Goal: Task Accomplishment & Management: Manage account settings

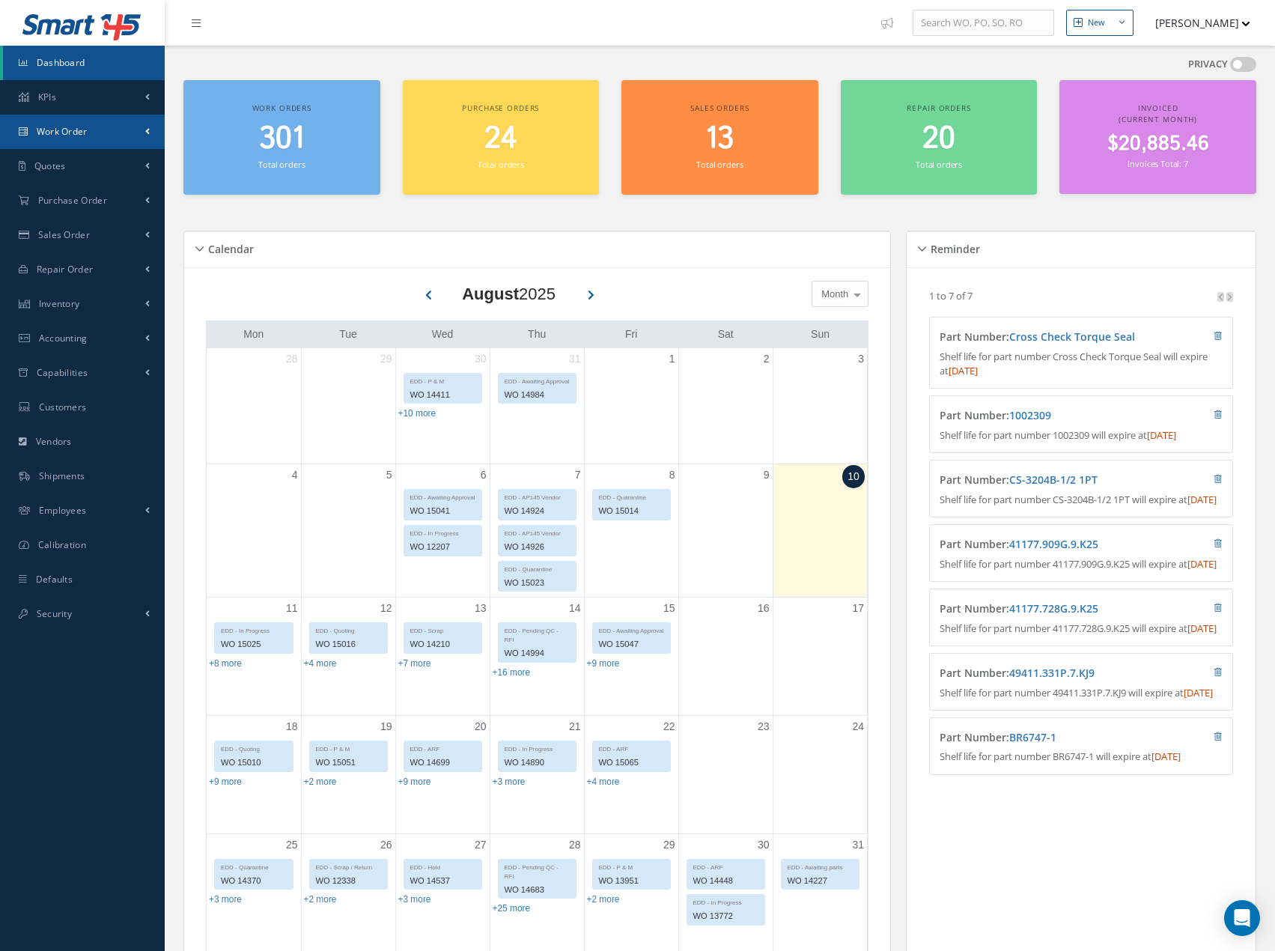
click at [132, 130] on link "Work Order" at bounding box center [82, 132] width 165 height 34
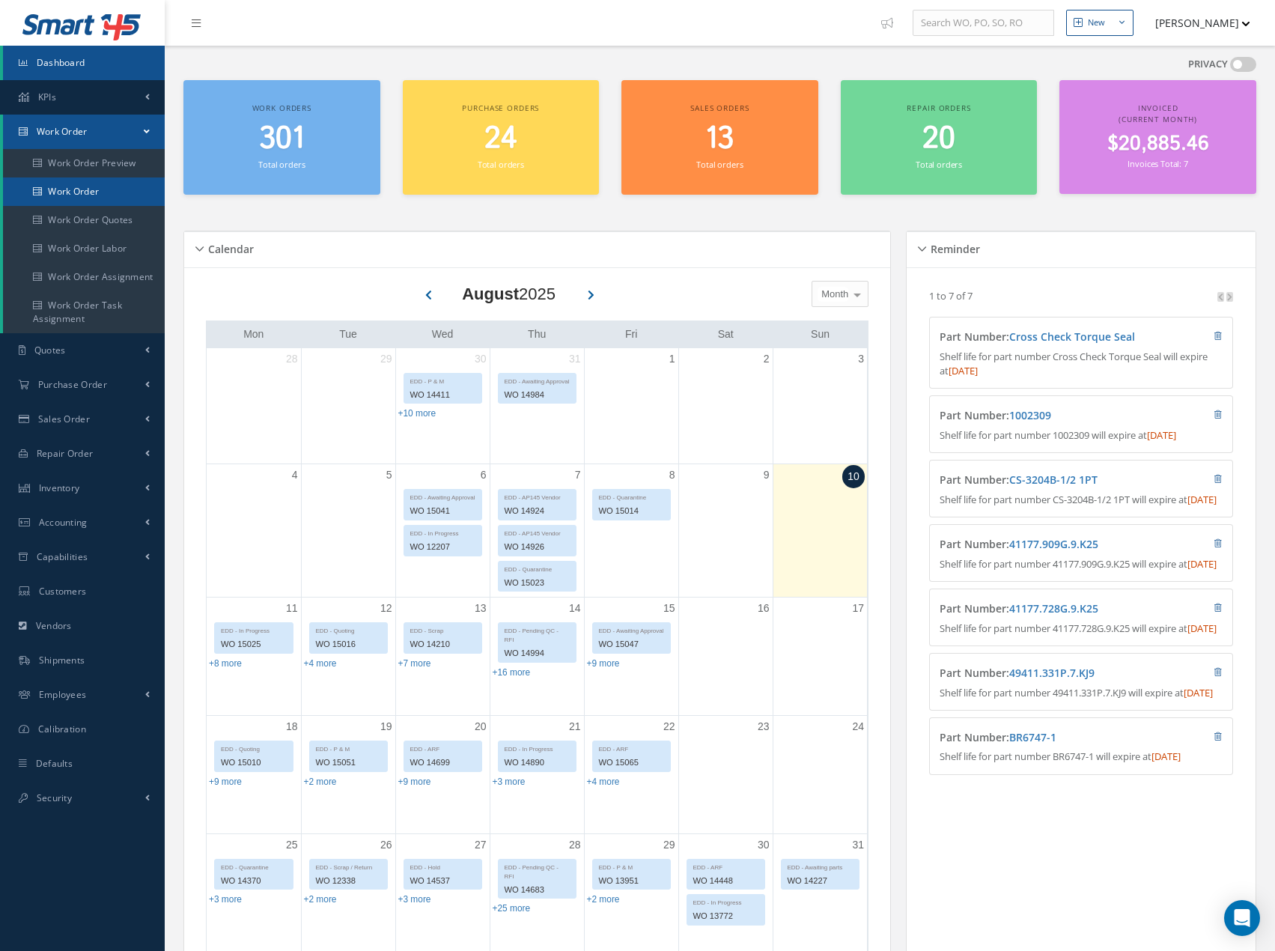
click at [113, 196] on link "Work Order" at bounding box center [84, 191] width 162 height 28
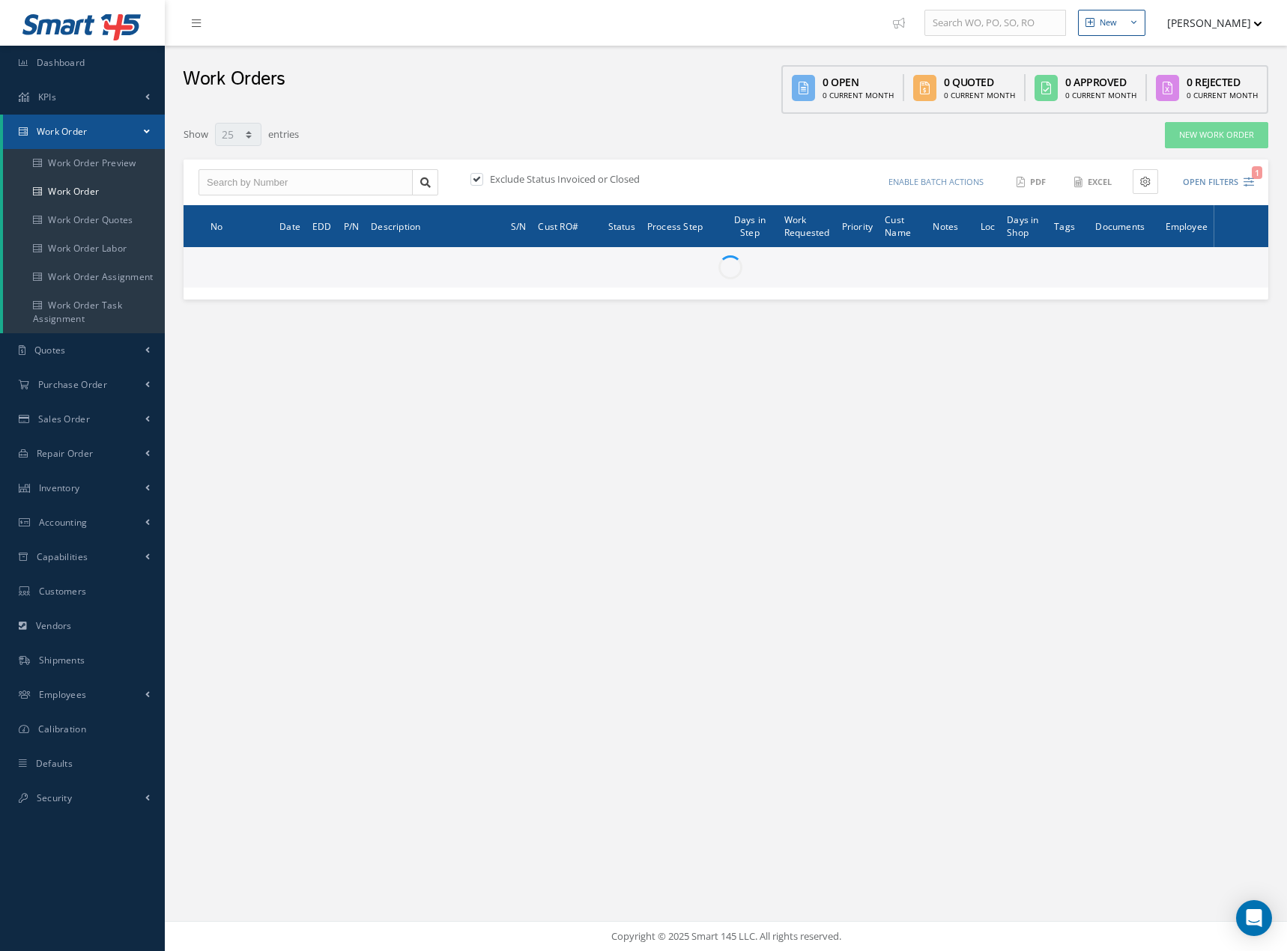
select select "25"
click at [315, 181] on input "text" at bounding box center [305, 182] width 214 height 27
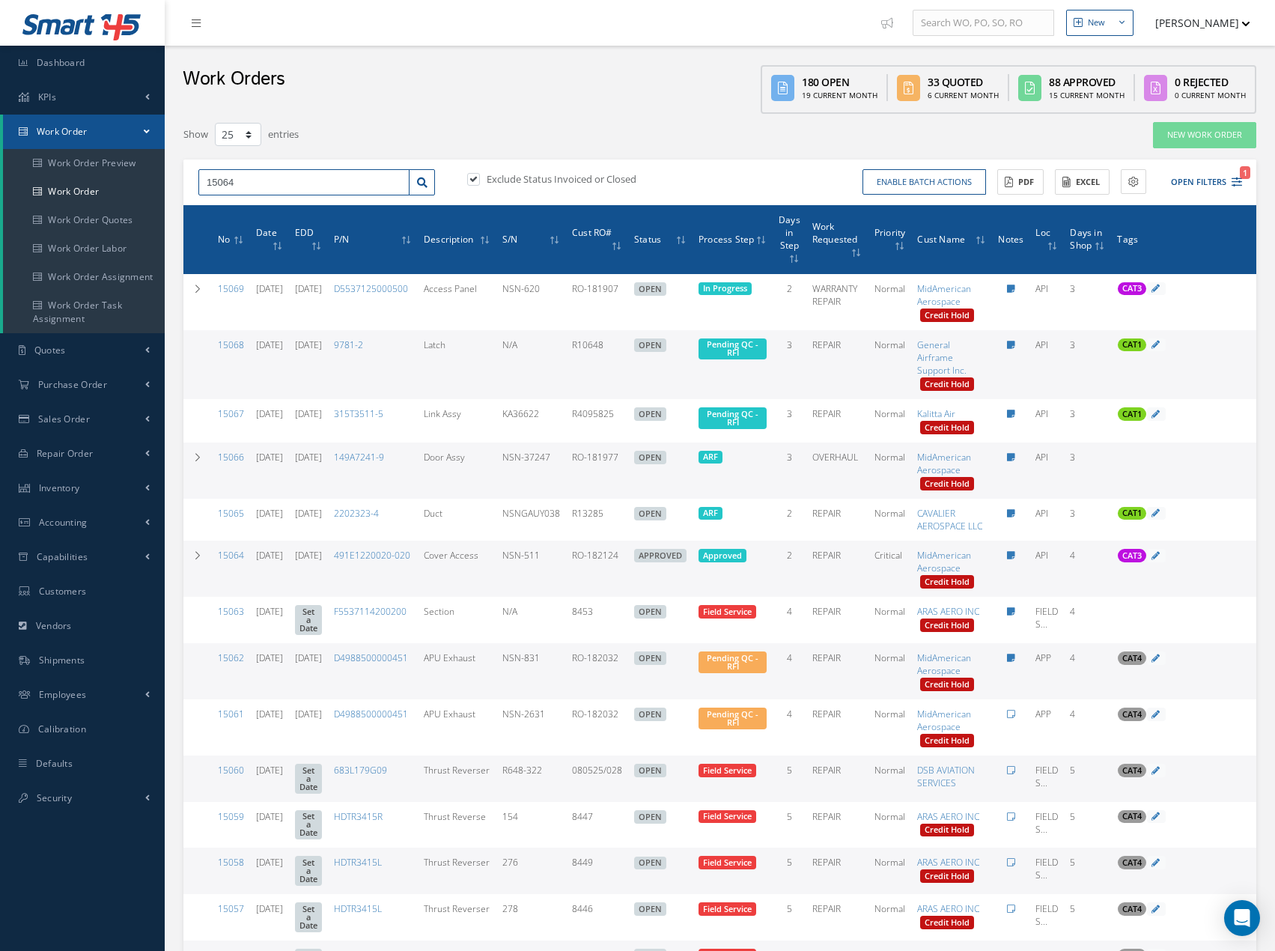
type input "15064"
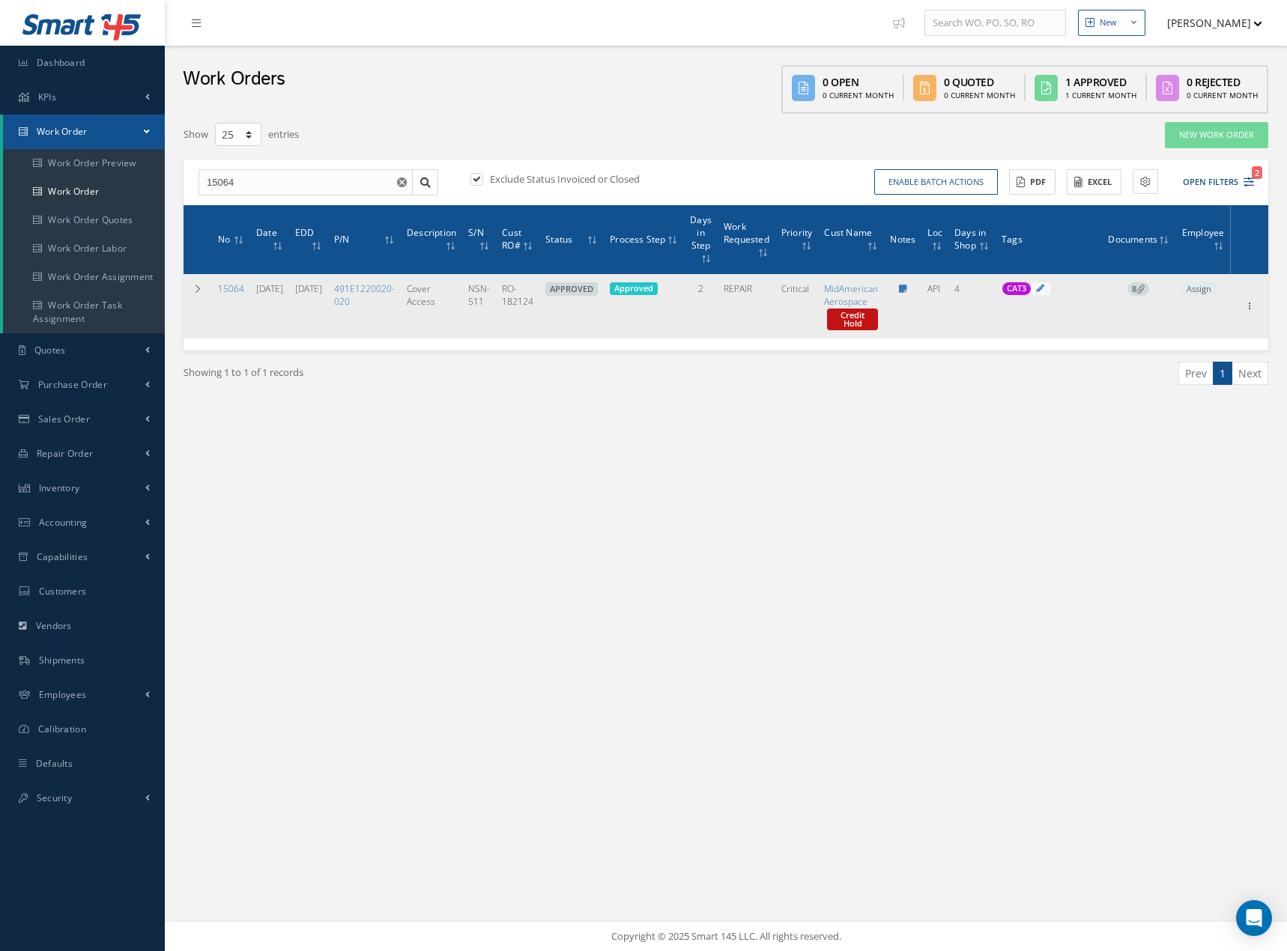
click at [1144, 289] on icon at bounding box center [1140, 289] width 8 height 8
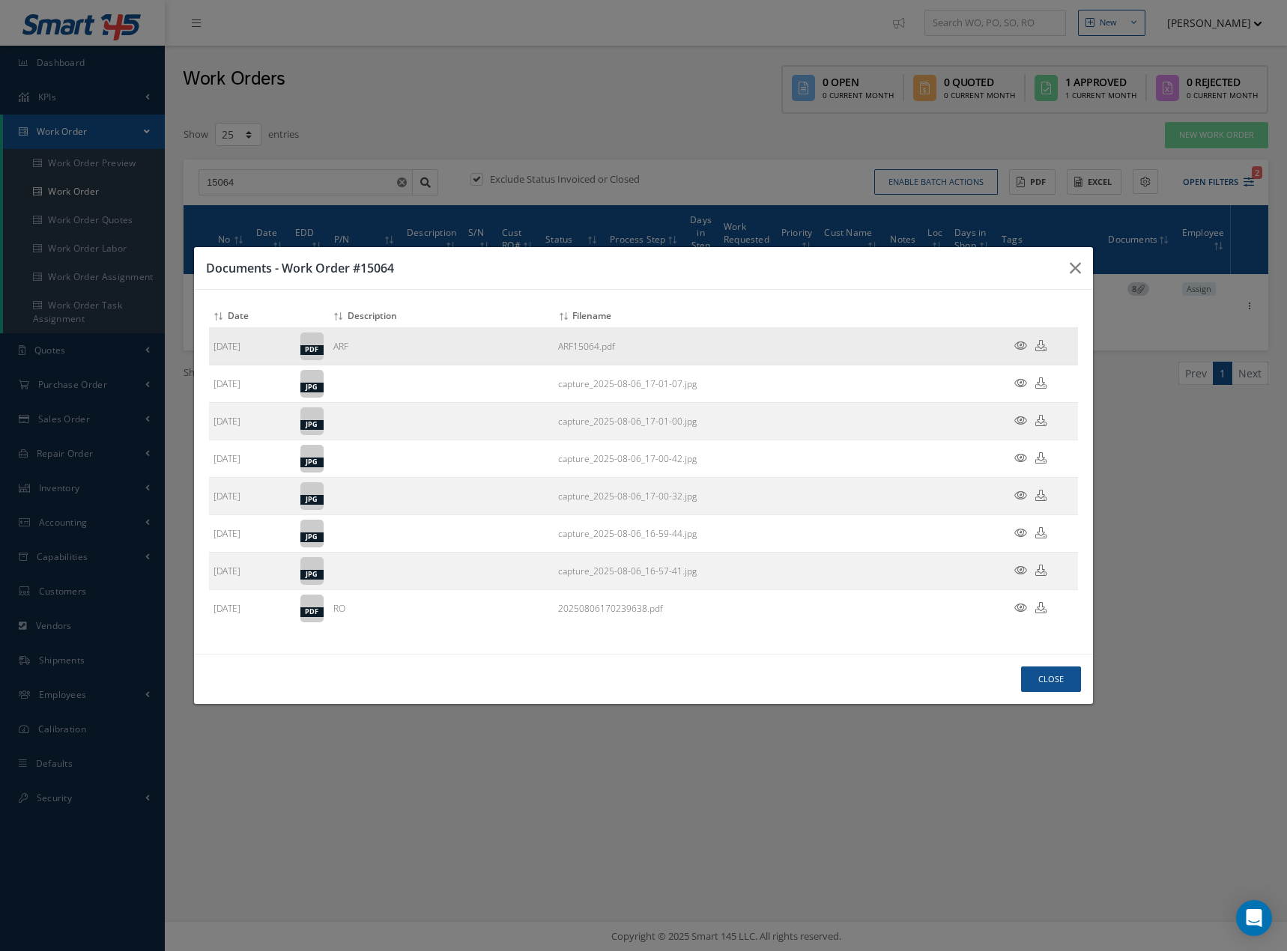
click at [1022, 343] on icon at bounding box center [1020, 345] width 13 height 11
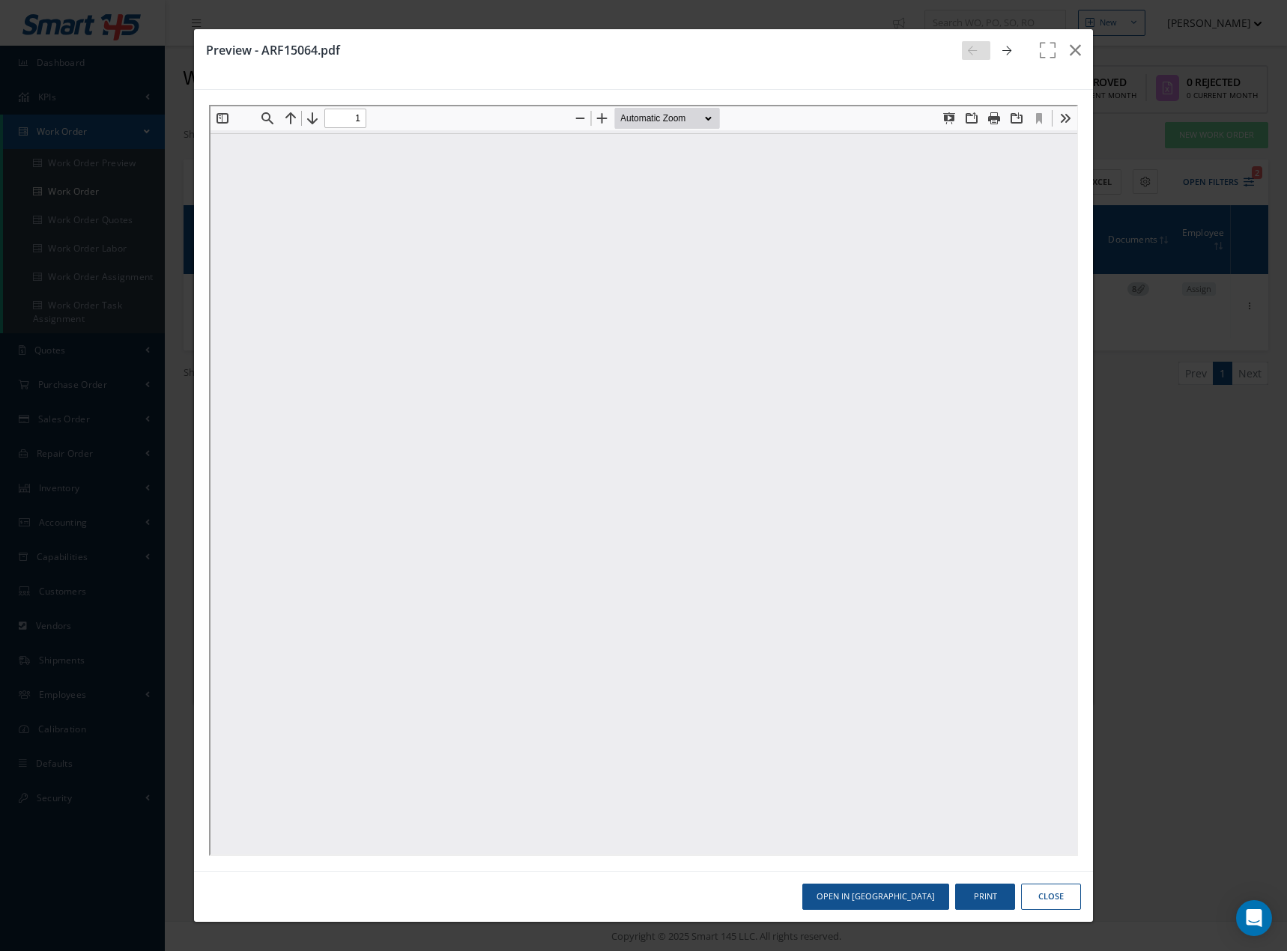
type input "0"
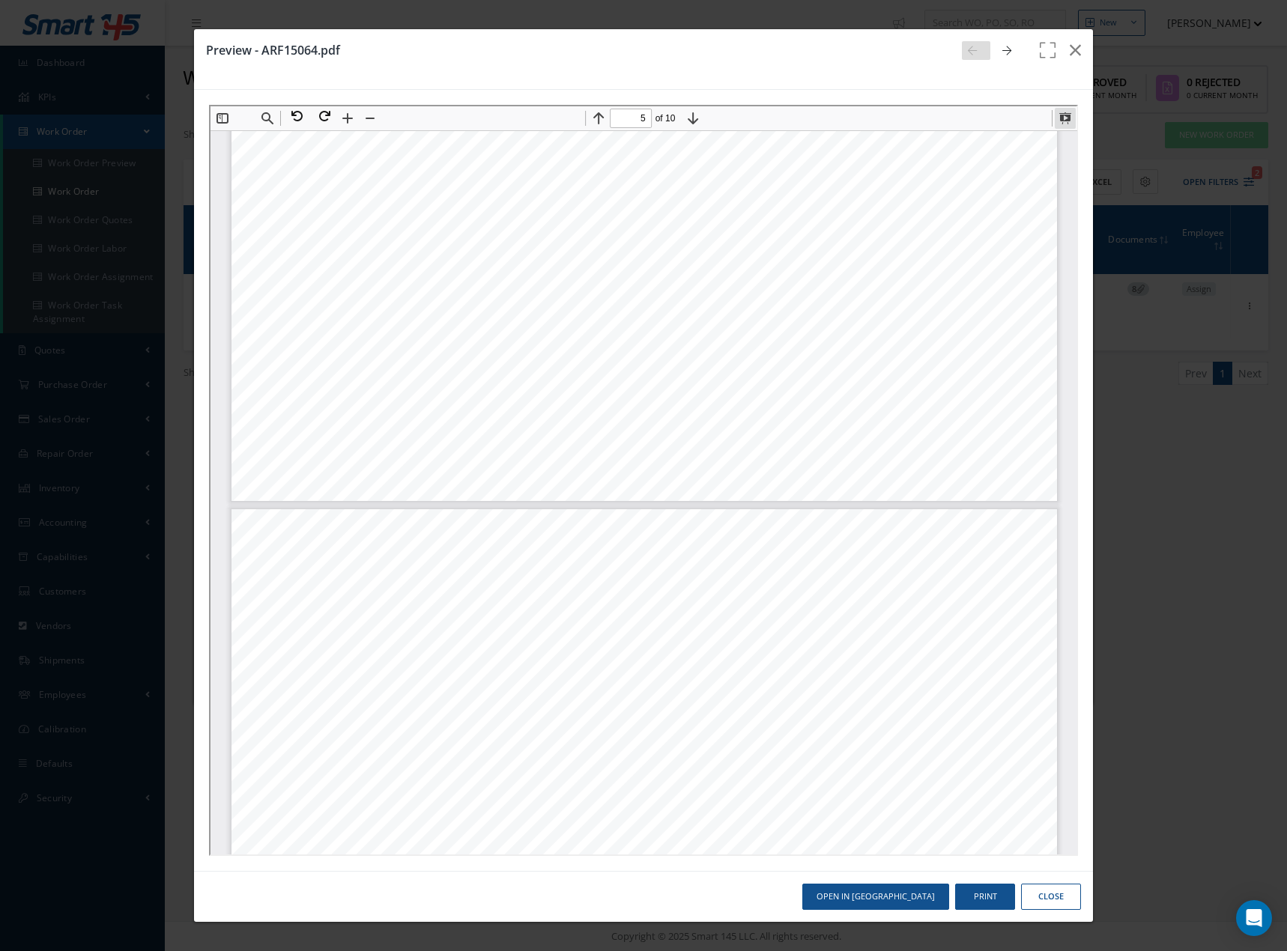
click at [1064, 121] on button at bounding box center [1062, 116] width 21 height 21
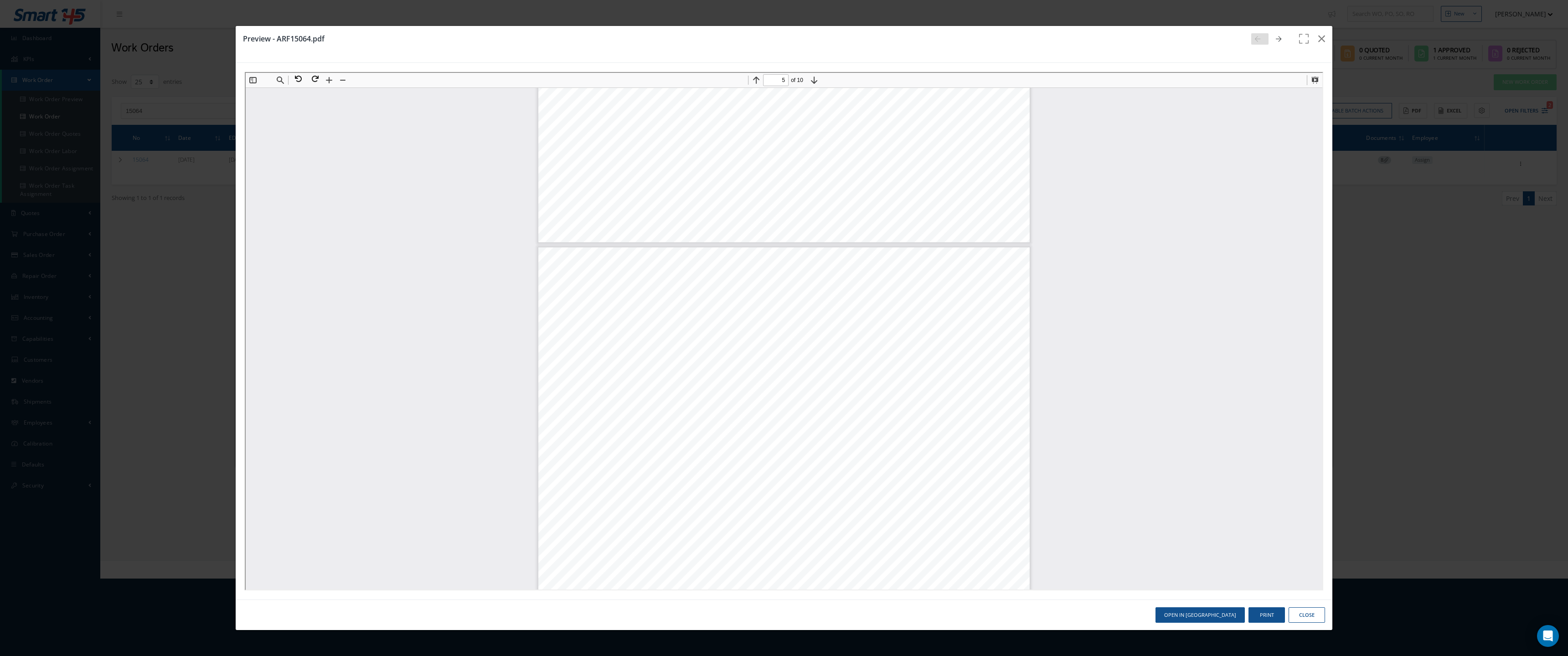
scroll to position [8892, 0]
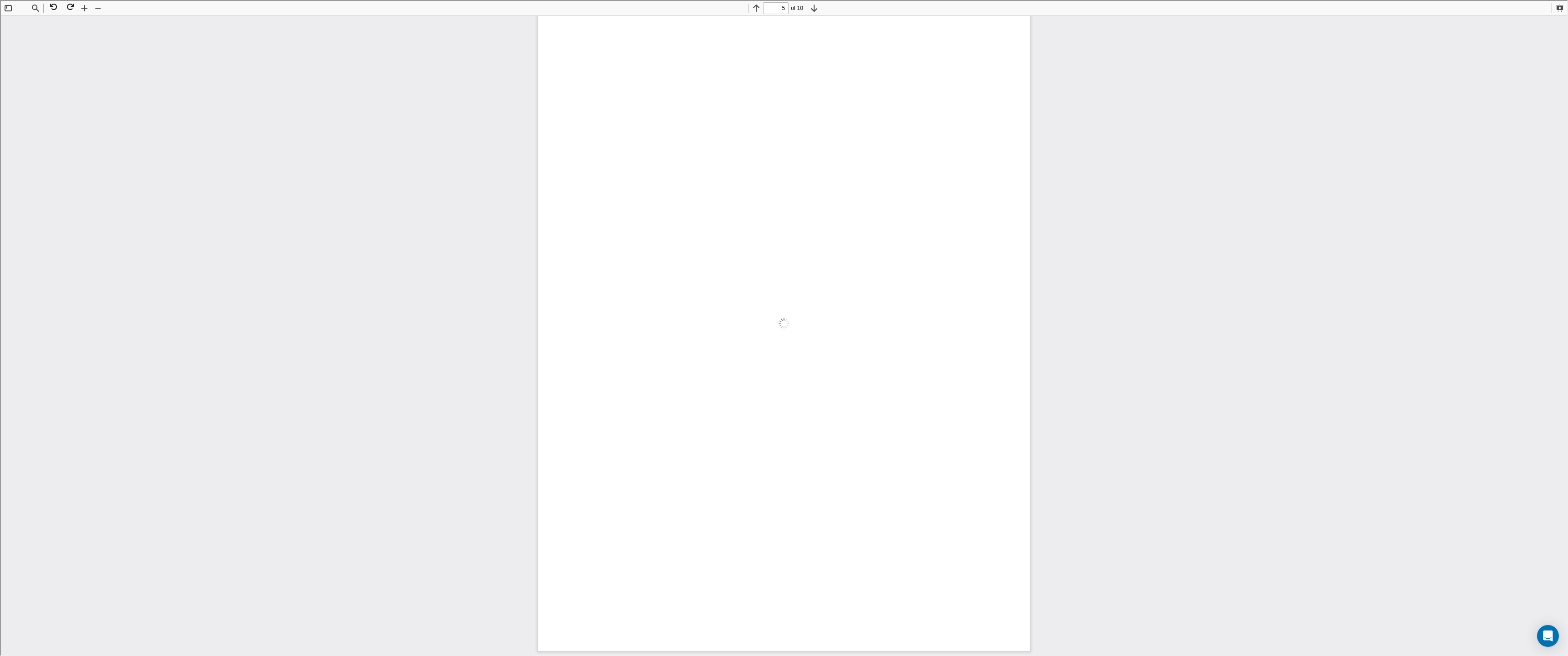
type input "4"
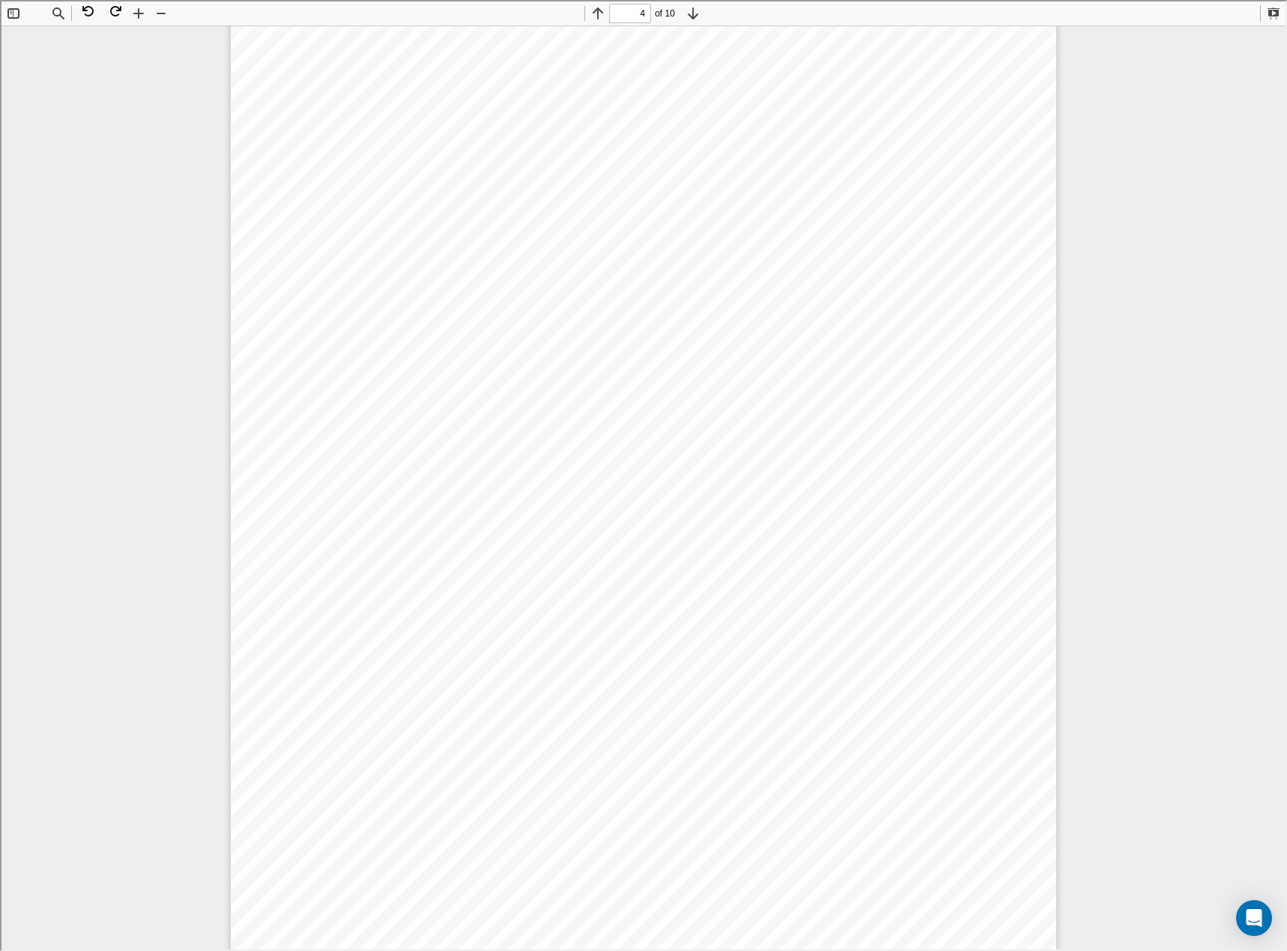
scroll to position [3482, 0]
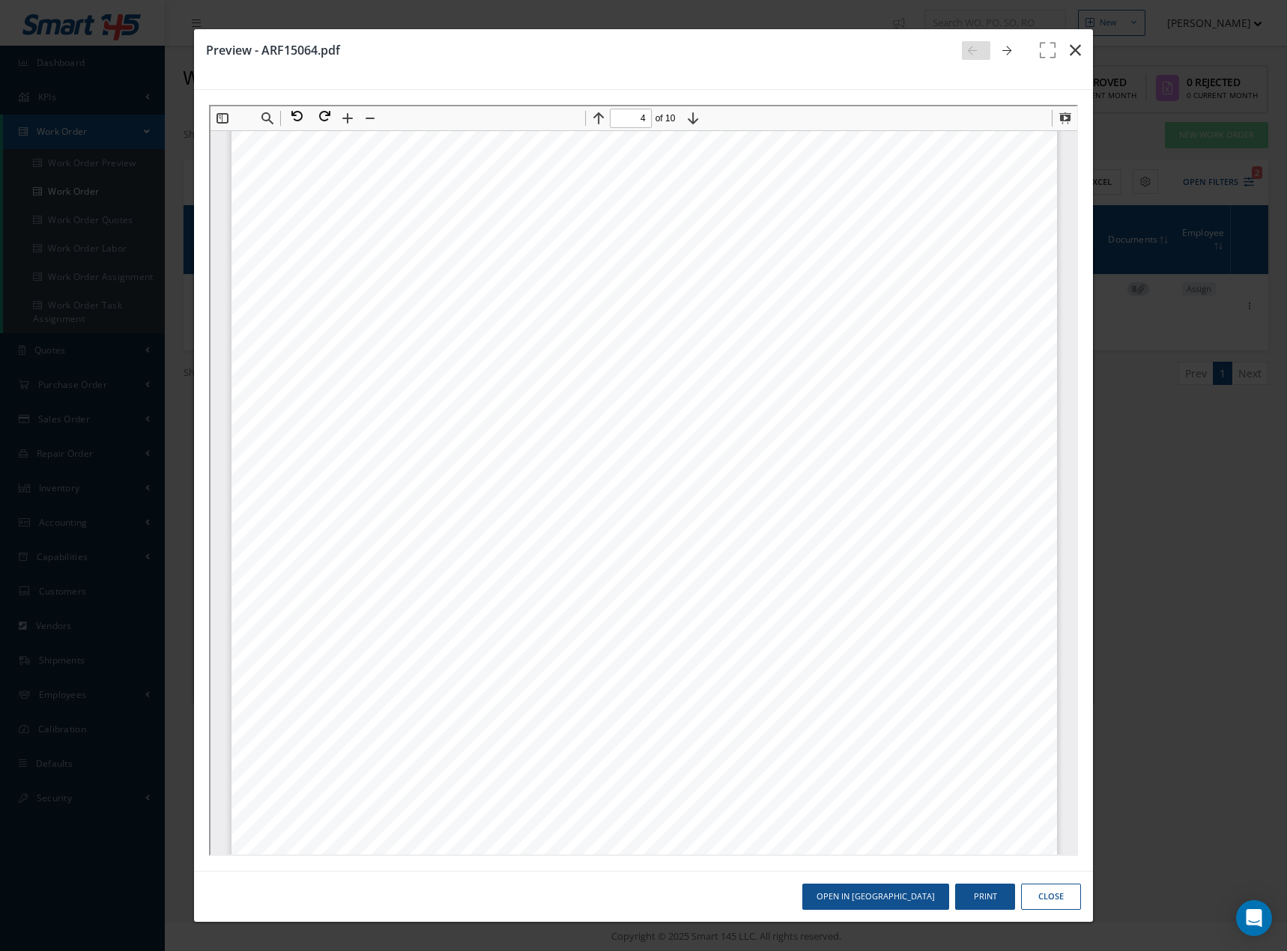
click at [1075, 54] on icon "button" at bounding box center [1074, 50] width 11 height 18
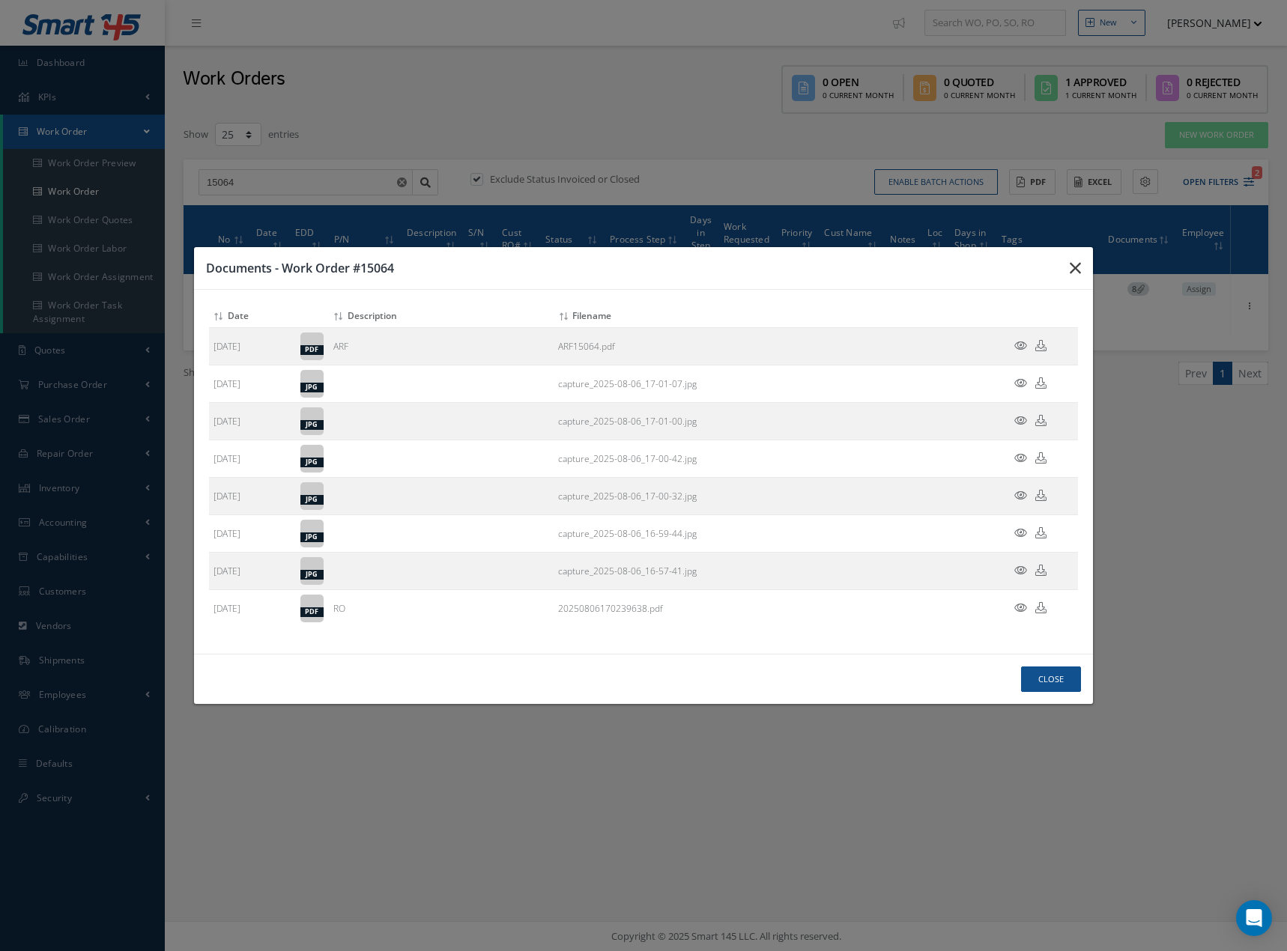
click at [0, 0] on icon "button" at bounding box center [0, 0] width 0 height 0
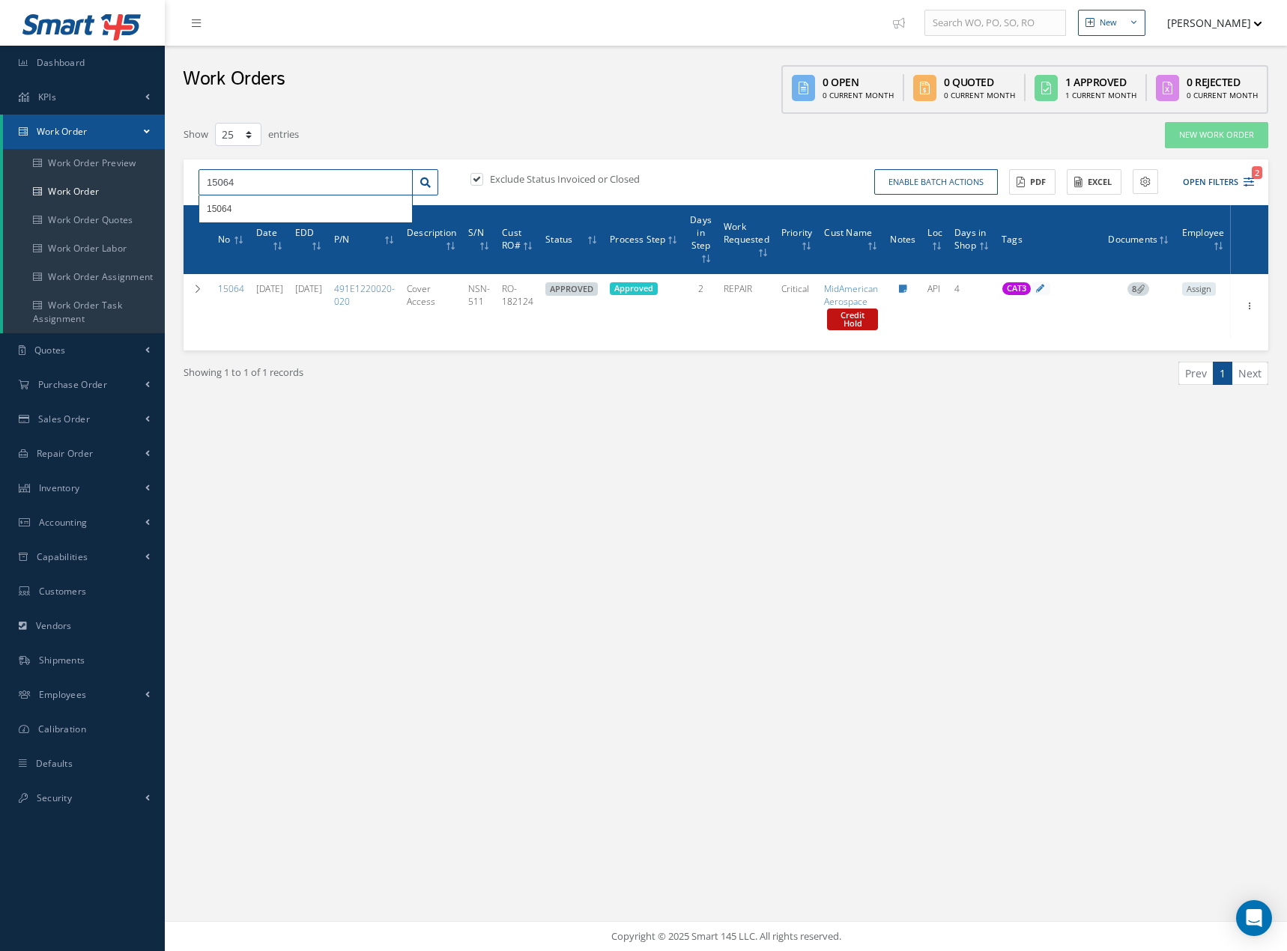
drag, startPoint x: 255, startPoint y: 186, endPoint x: 177, endPoint y: 189, distance: 78.7
click at [178, 189] on div "Filters WO Number 15064 Part Number Description Serial Number BALANCE BENCH CHE…" at bounding box center [725, 272] width 1107 height 302
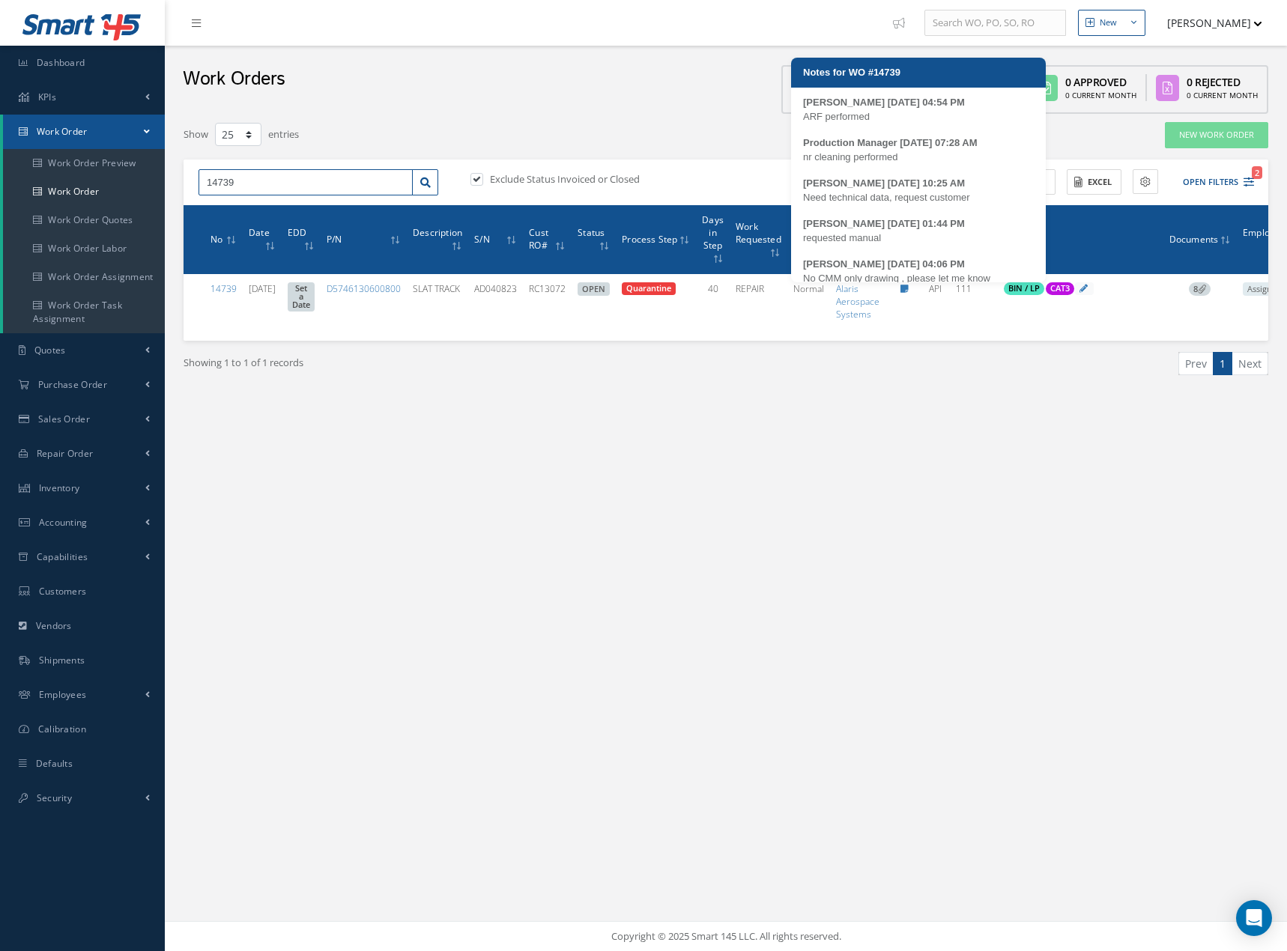
scroll to position [191, 0]
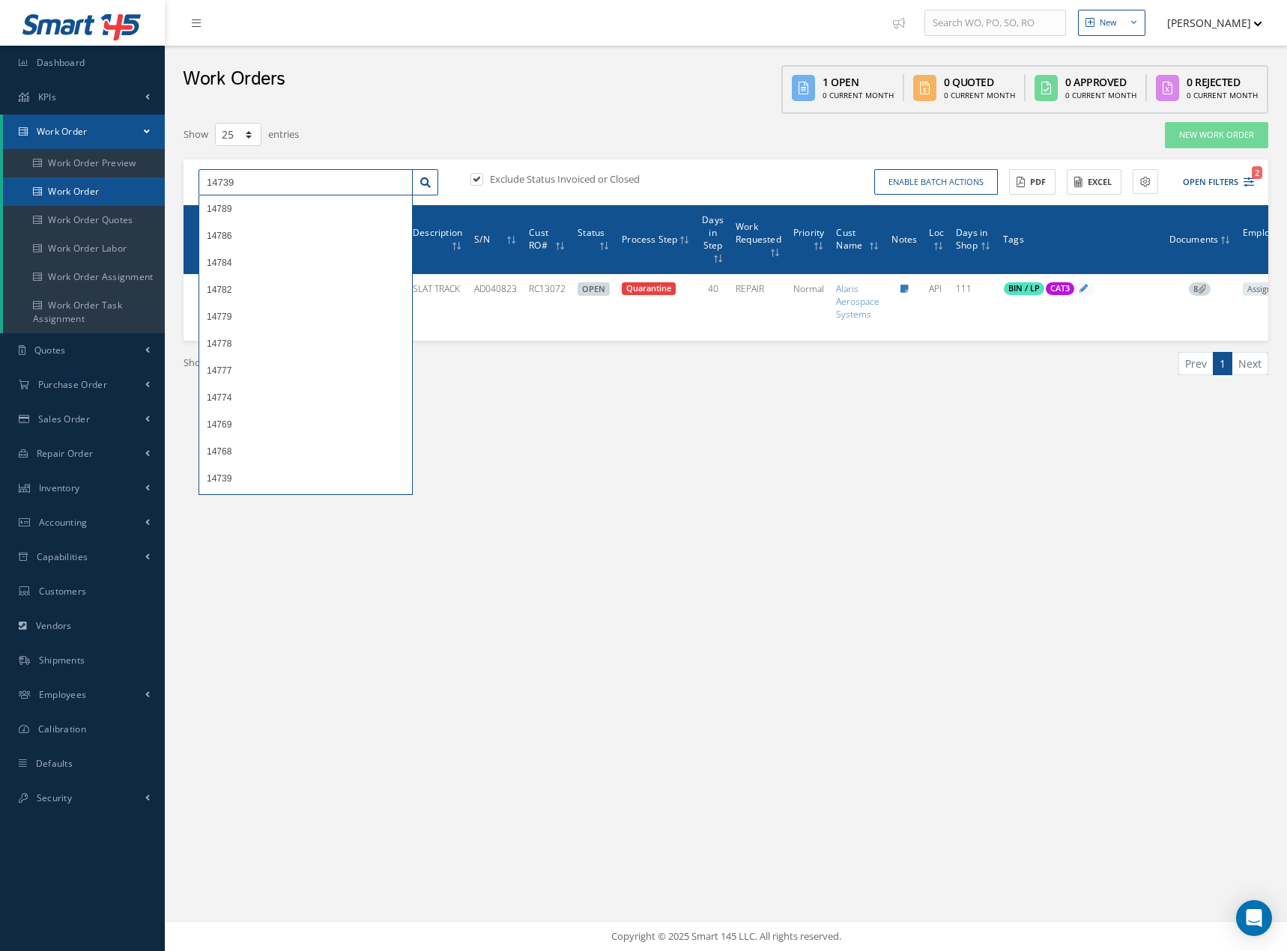
drag, startPoint x: 252, startPoint y: 183, endPoint x: 100, endPoint y: 185, distance: 152.0
click at [106, 185] on div "Smart 145 Dashboard KPIs Work Order Accounting Work Order Work Order Preview Wo…" at bounding box center [643, 475] width 1287 height 951
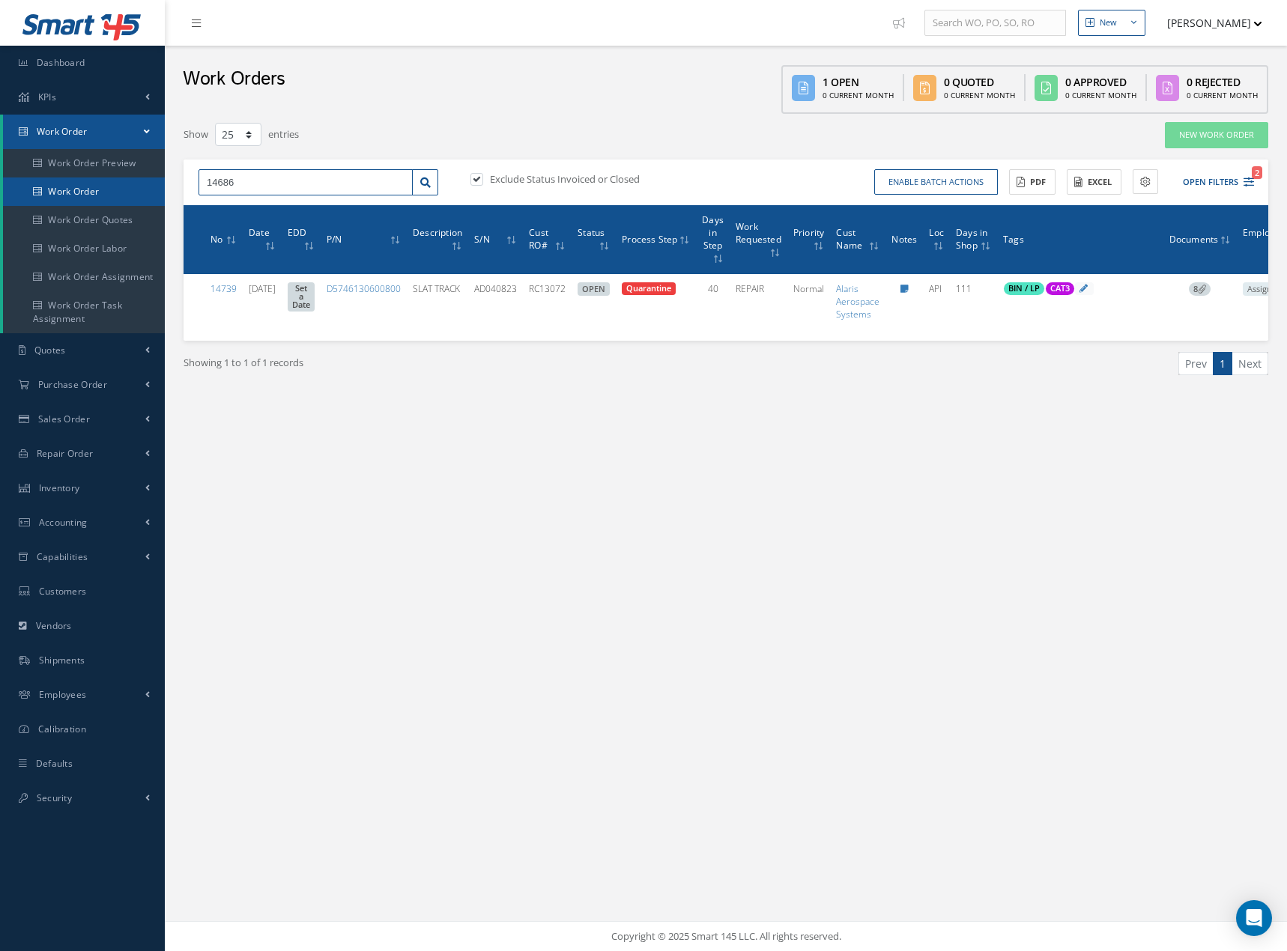
type input "14686"
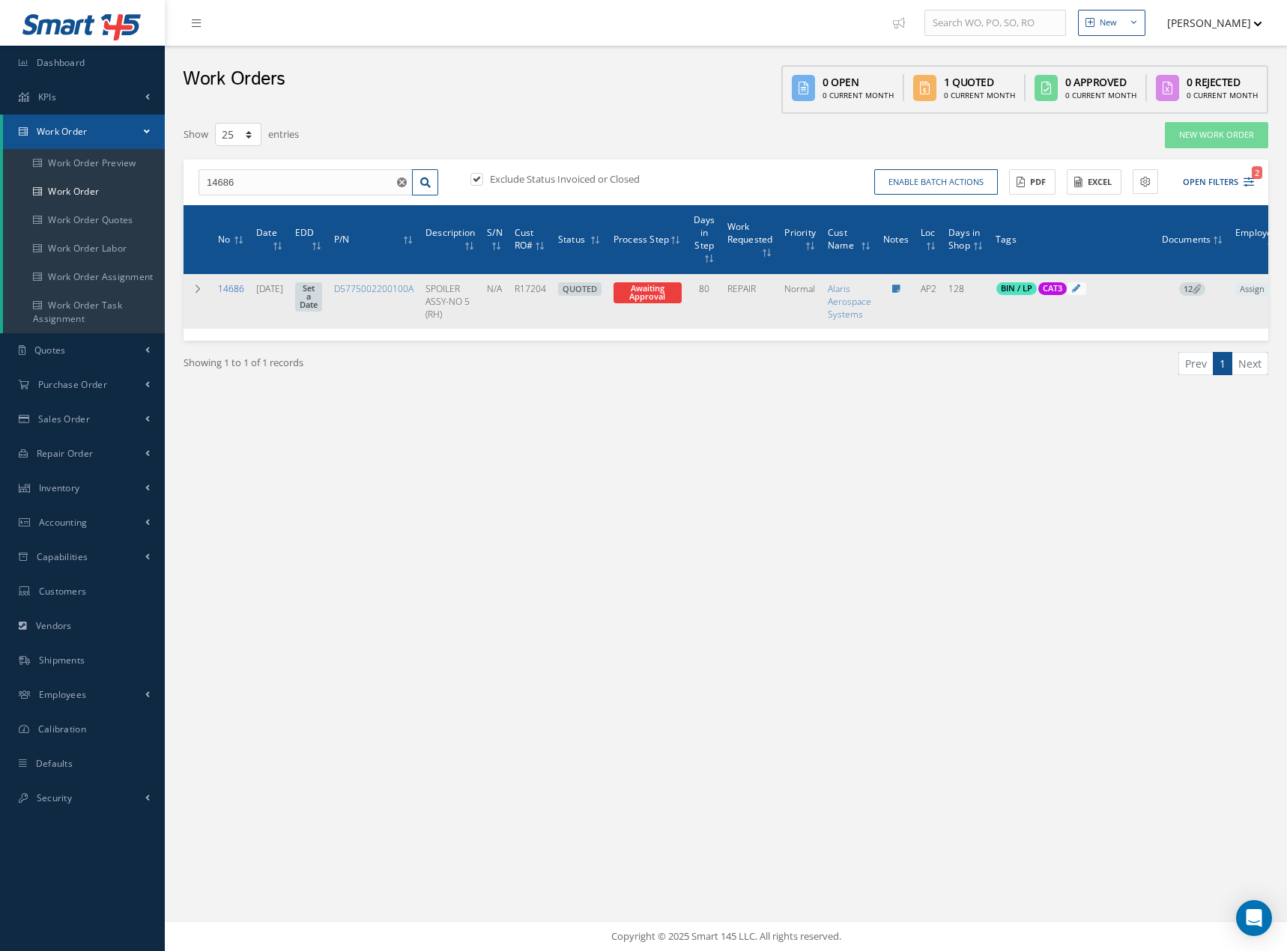
click at [231, 290] on link "14686" at bounding box center [231, 288] width 26 height 13
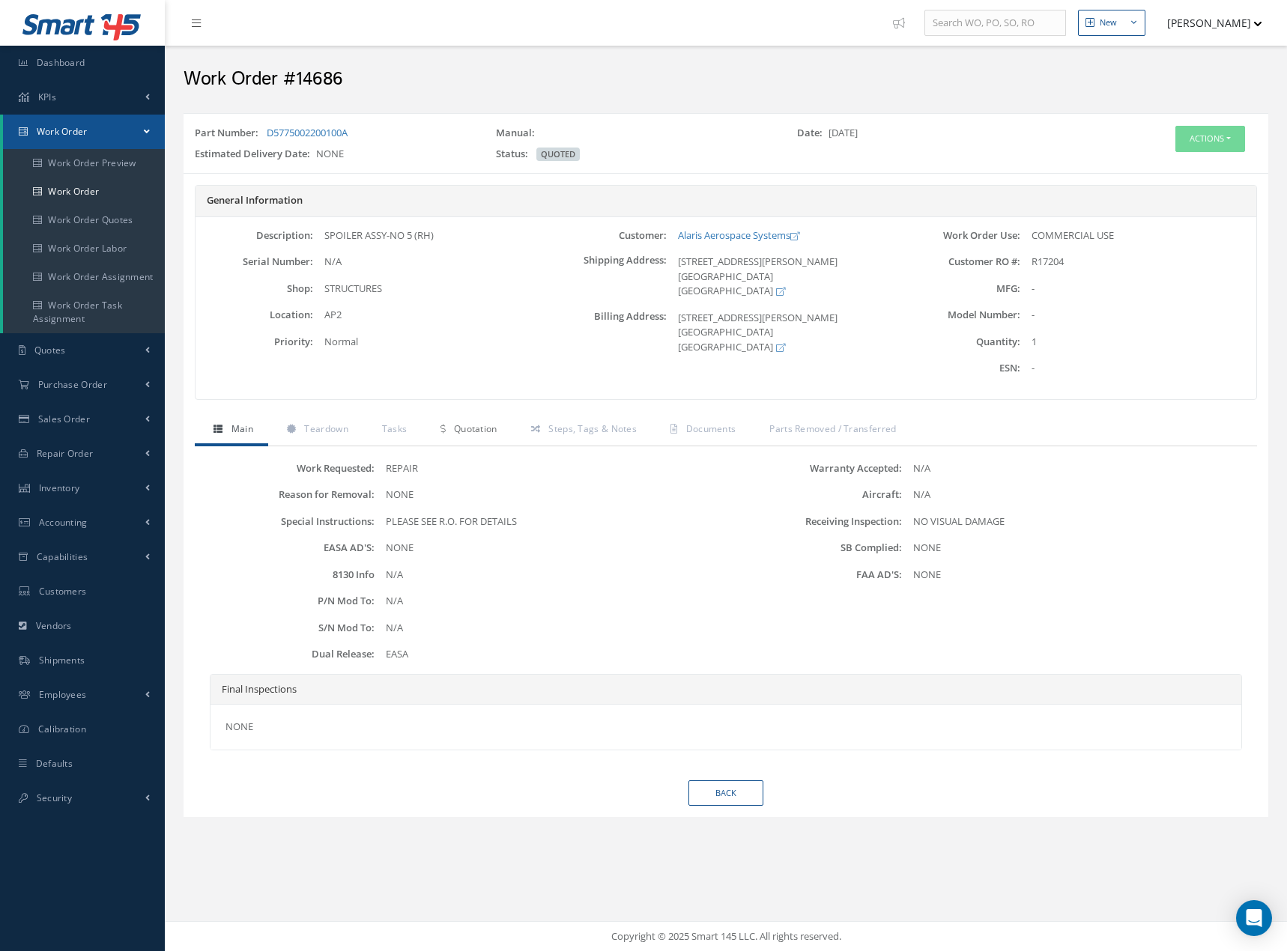
click at [483, 433] on span "Quotation" at bounding box center [475, 428] width 43 height 13
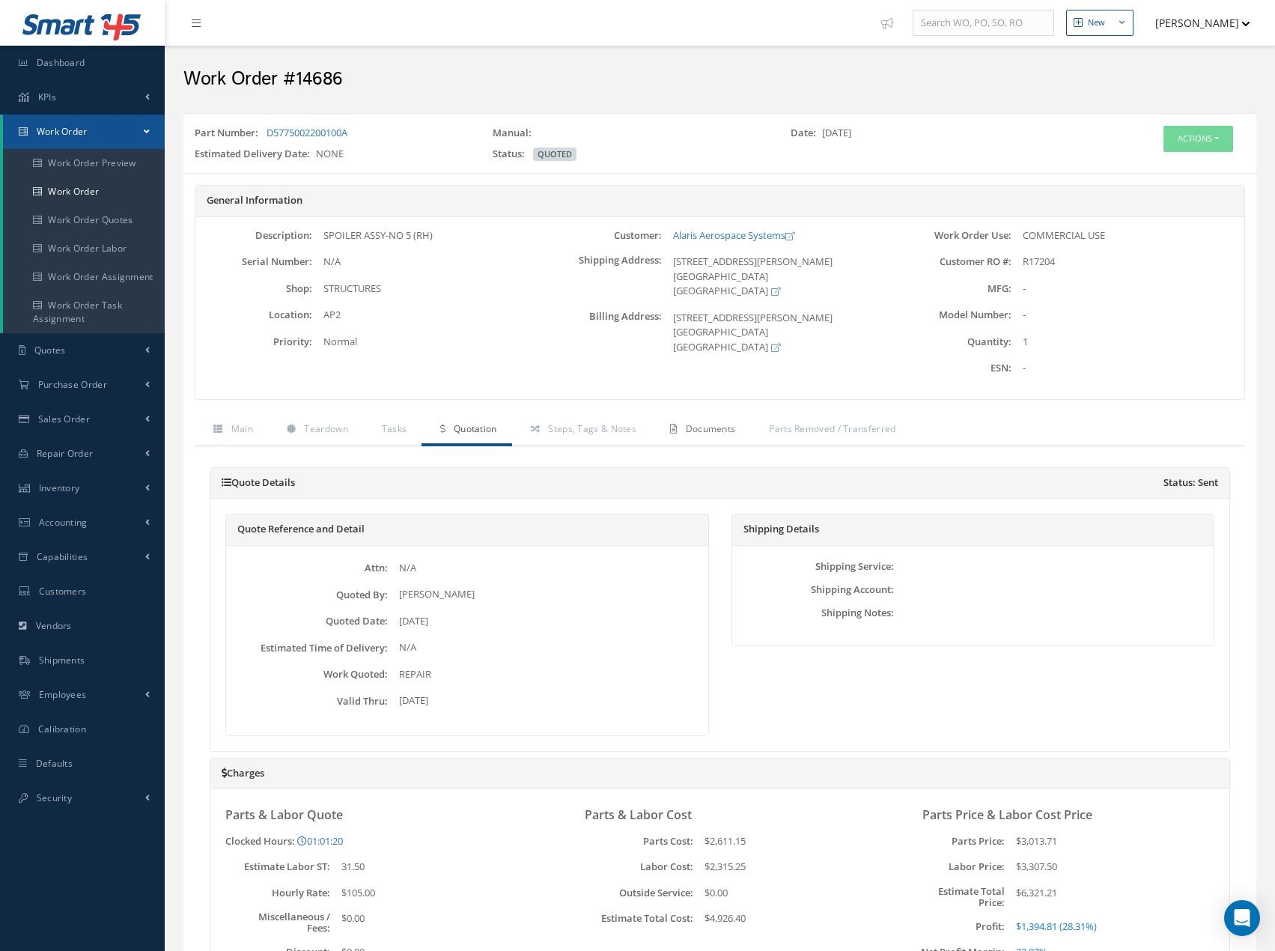
click at [717, 431] on span "Documents" at bounding box center [711, 428] width 50 height 13
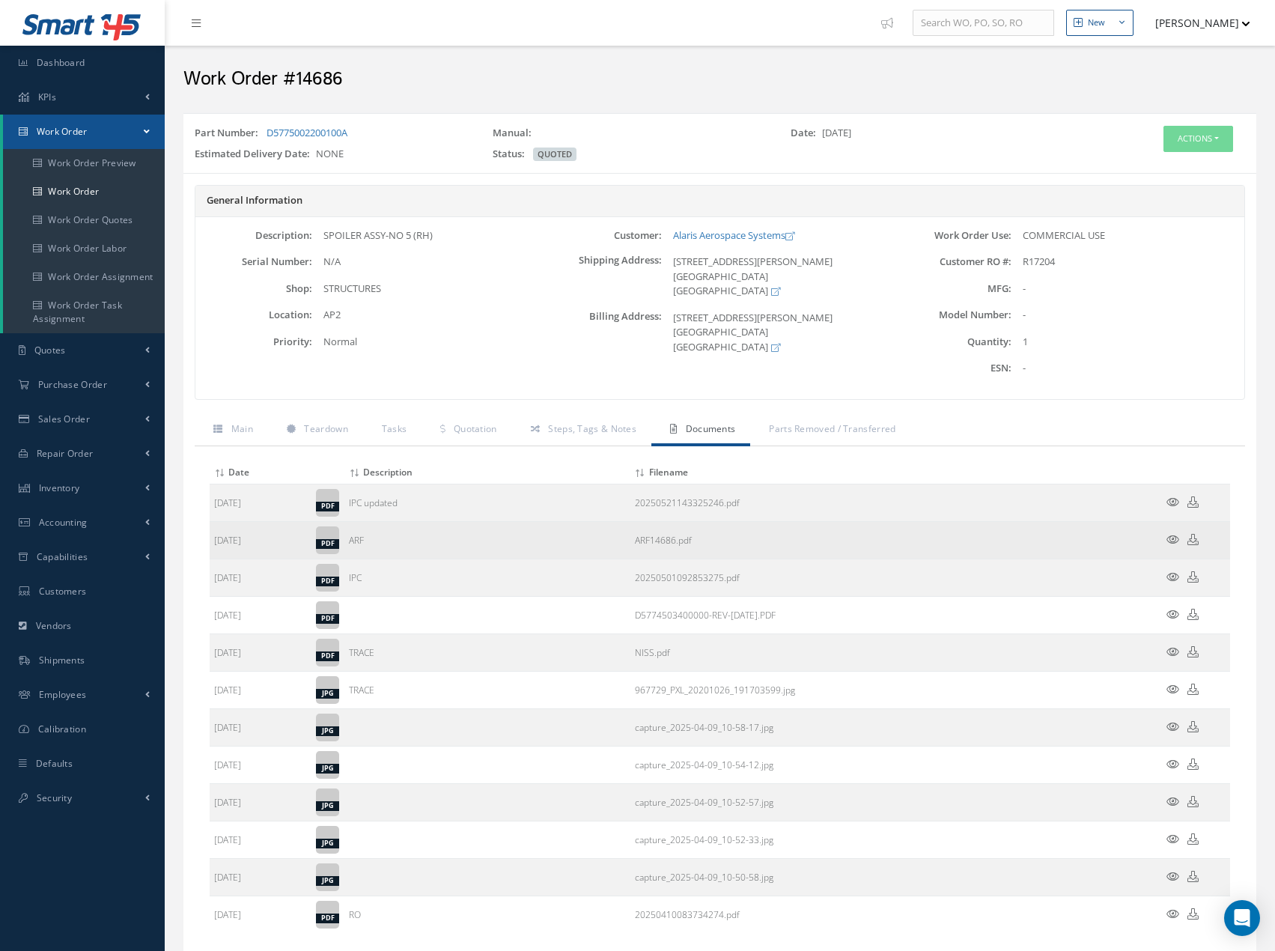
click at [1171, 540] on icon at bounding box center [1173, 539] width 13 height 11
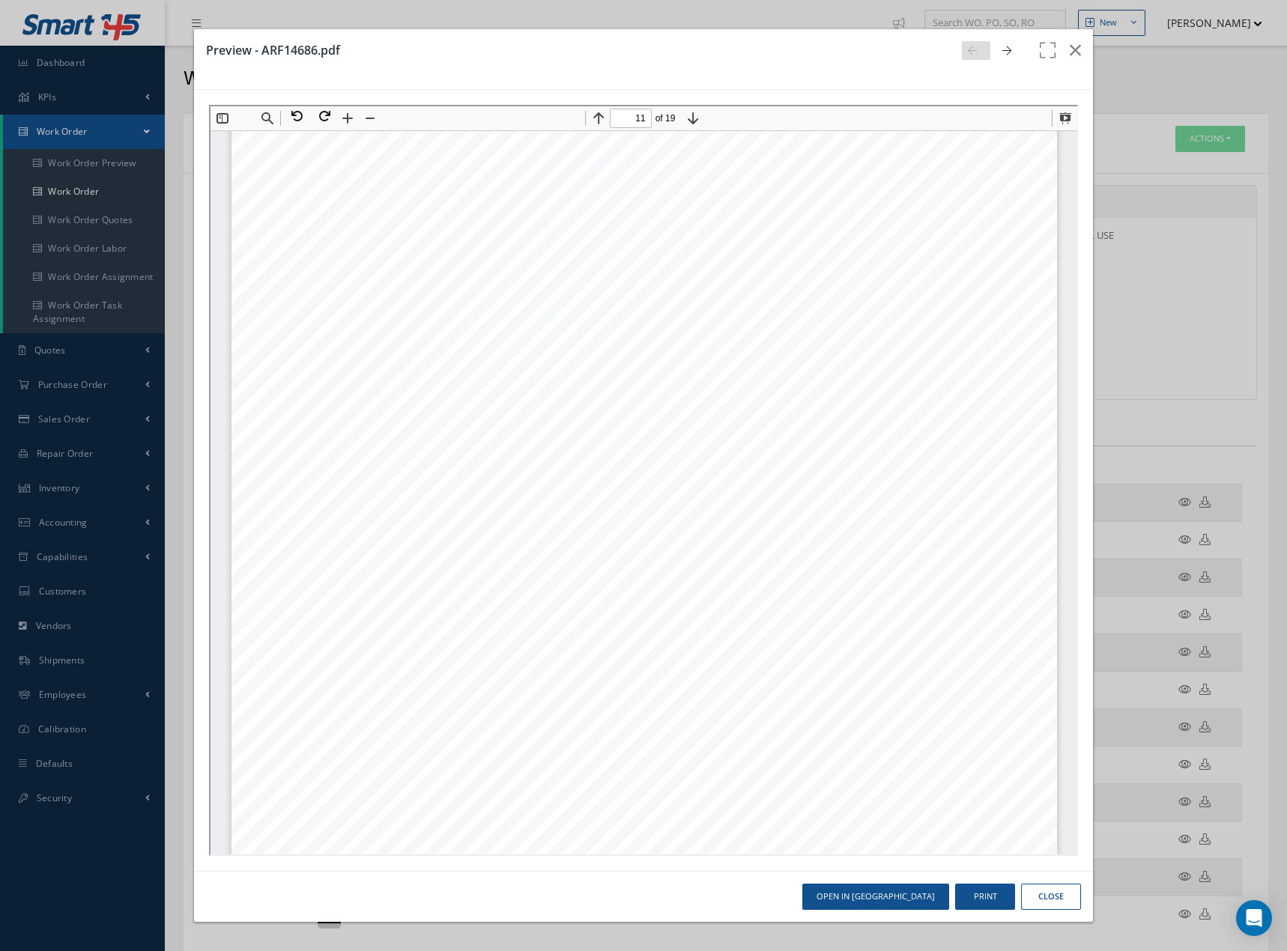
scroll to position [11315, 0]
type input "12"
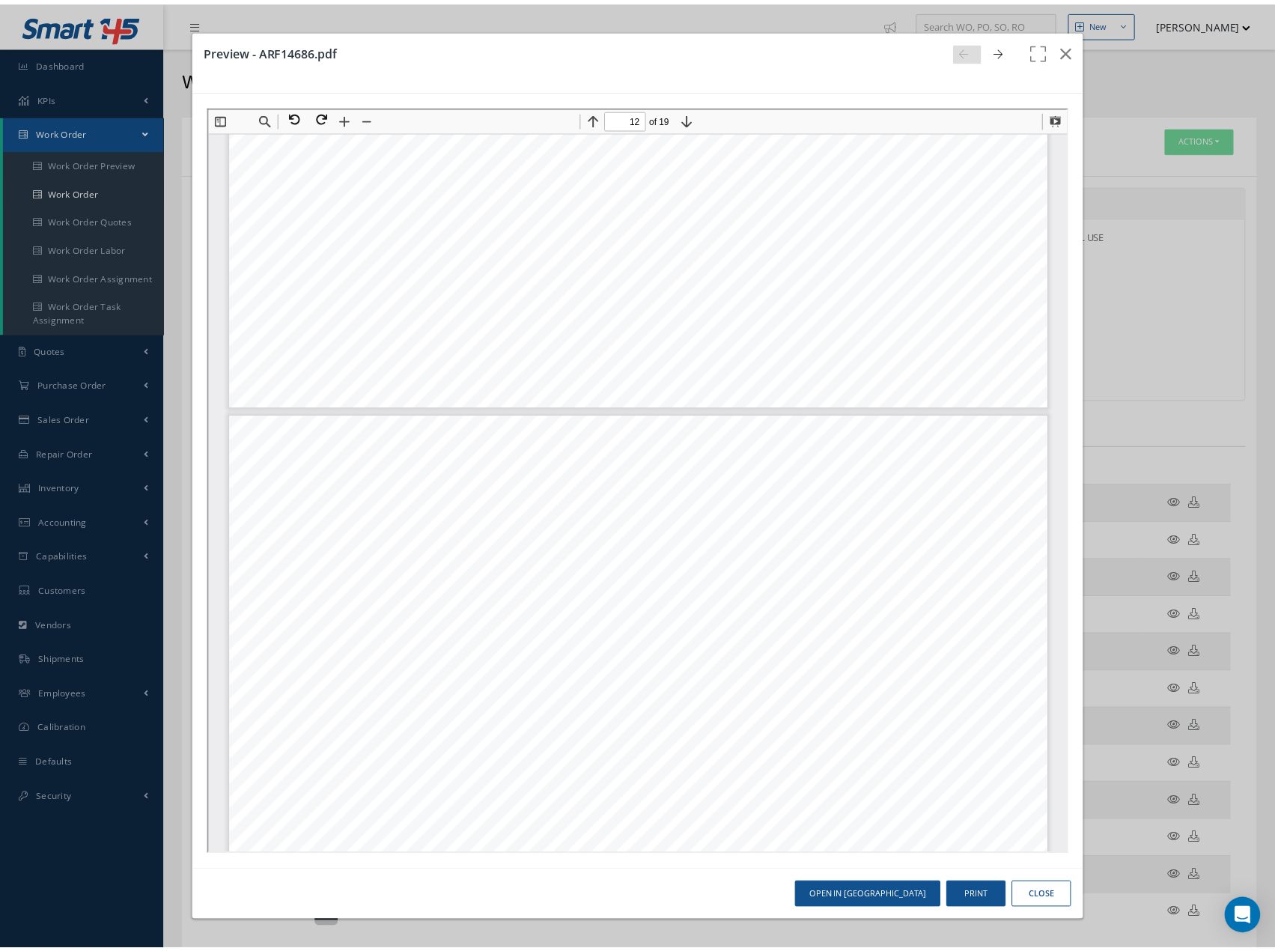
scroll to position [12363, 0]
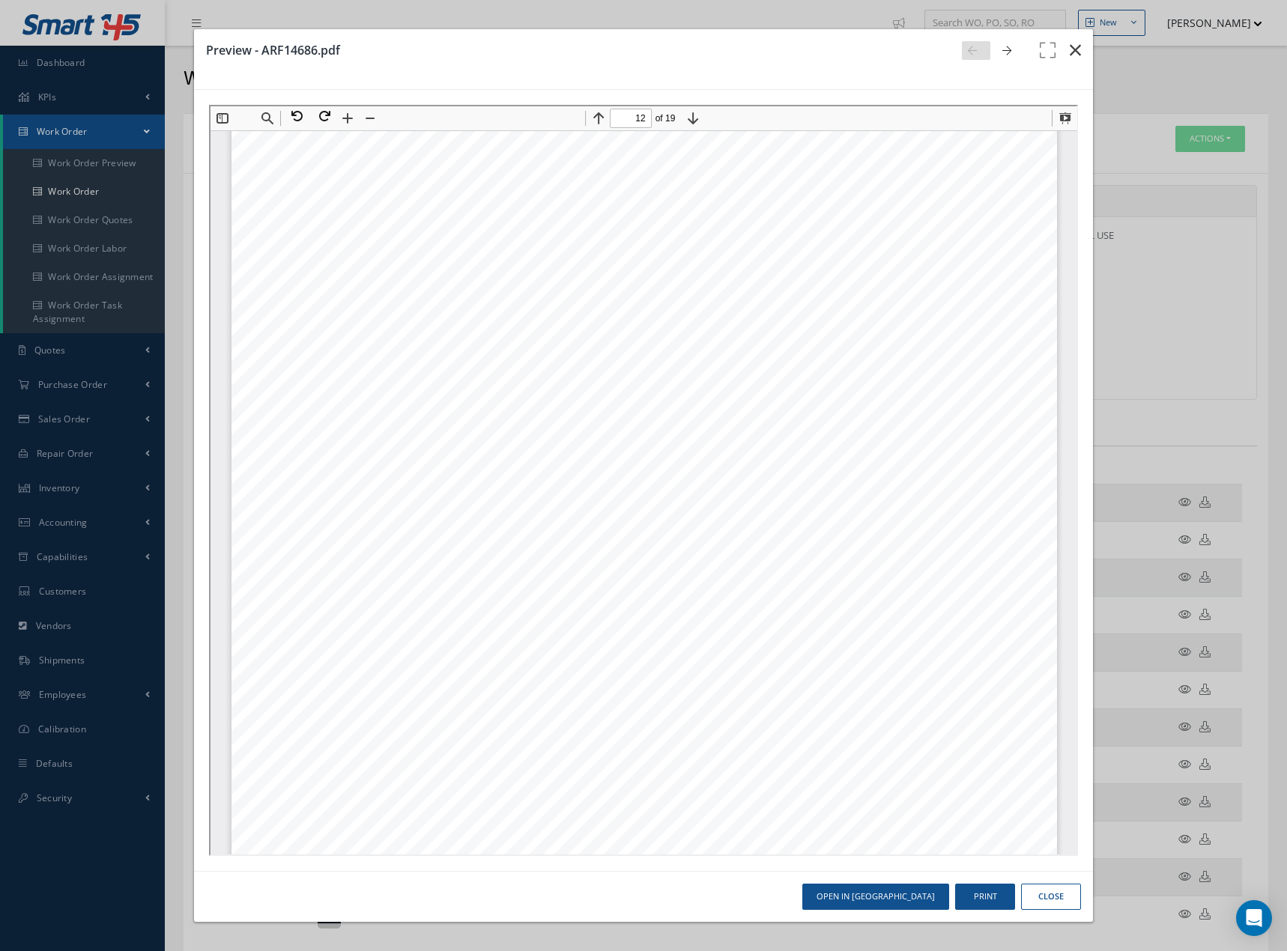
click at [1071, 48] on icon "button" at bounding box center [1074, 50] width 11 height 18
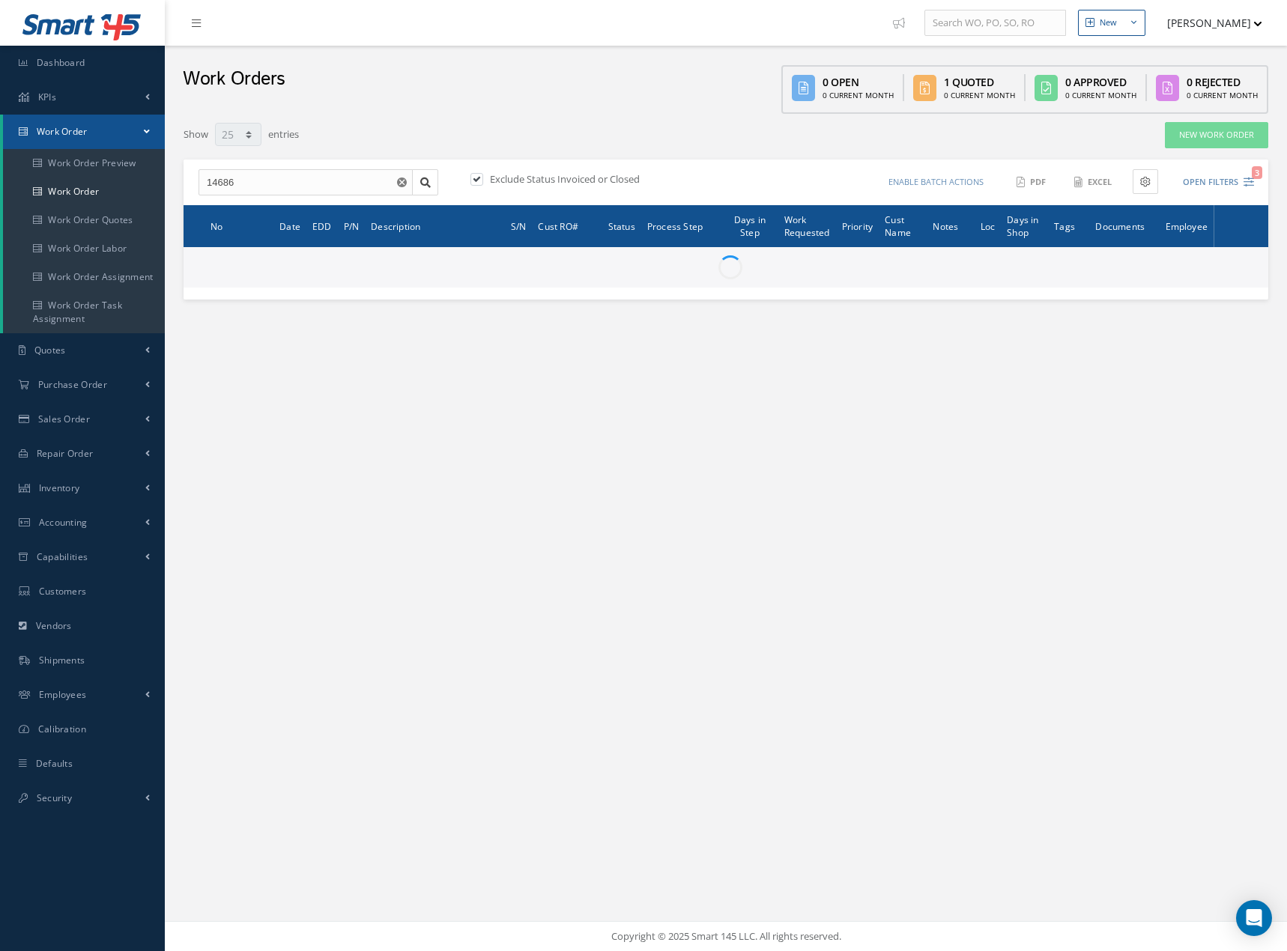
select select "25"
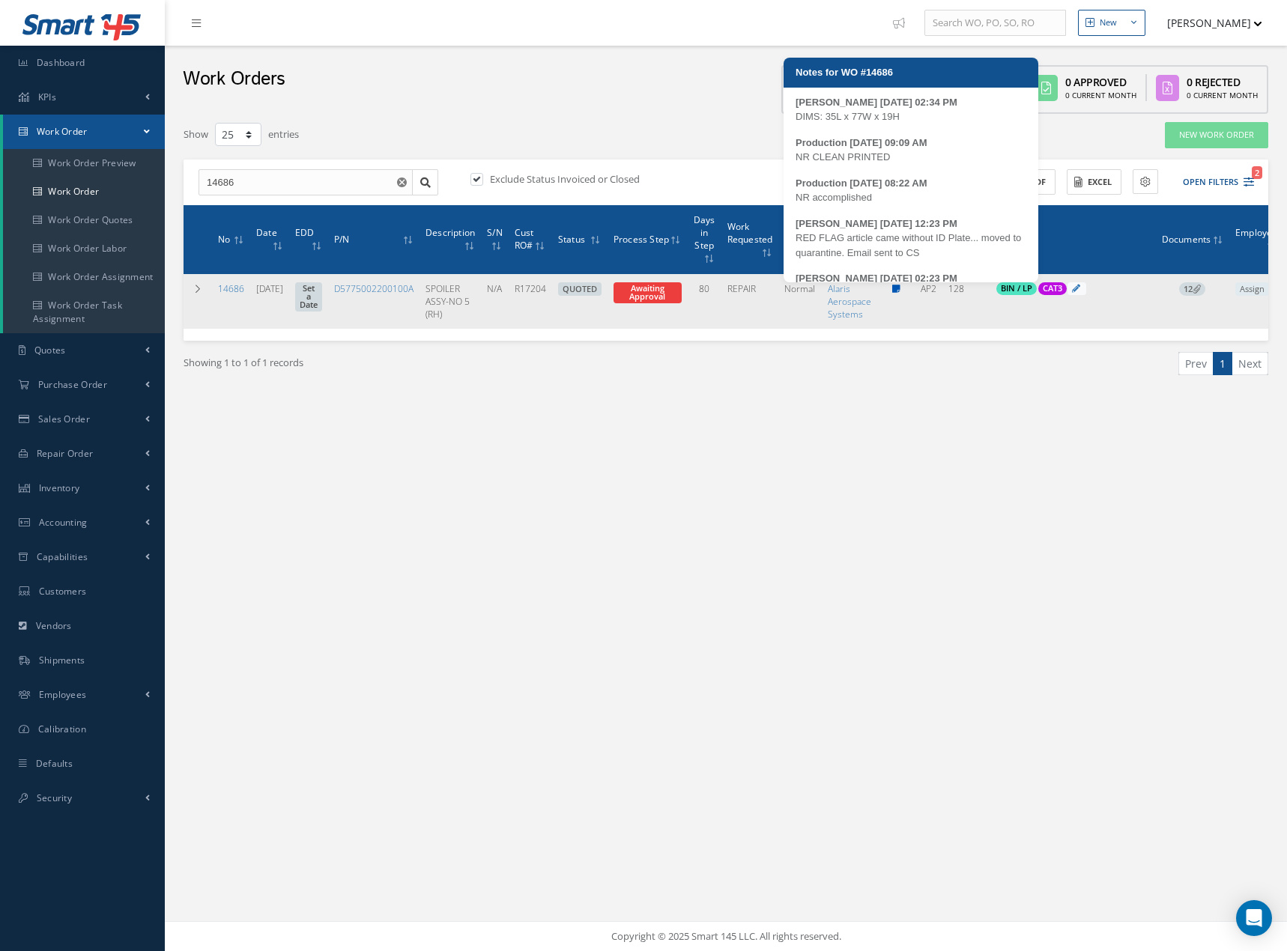
click at [900, 288] on icon at bounding box center [896, 289] width 8 height 9
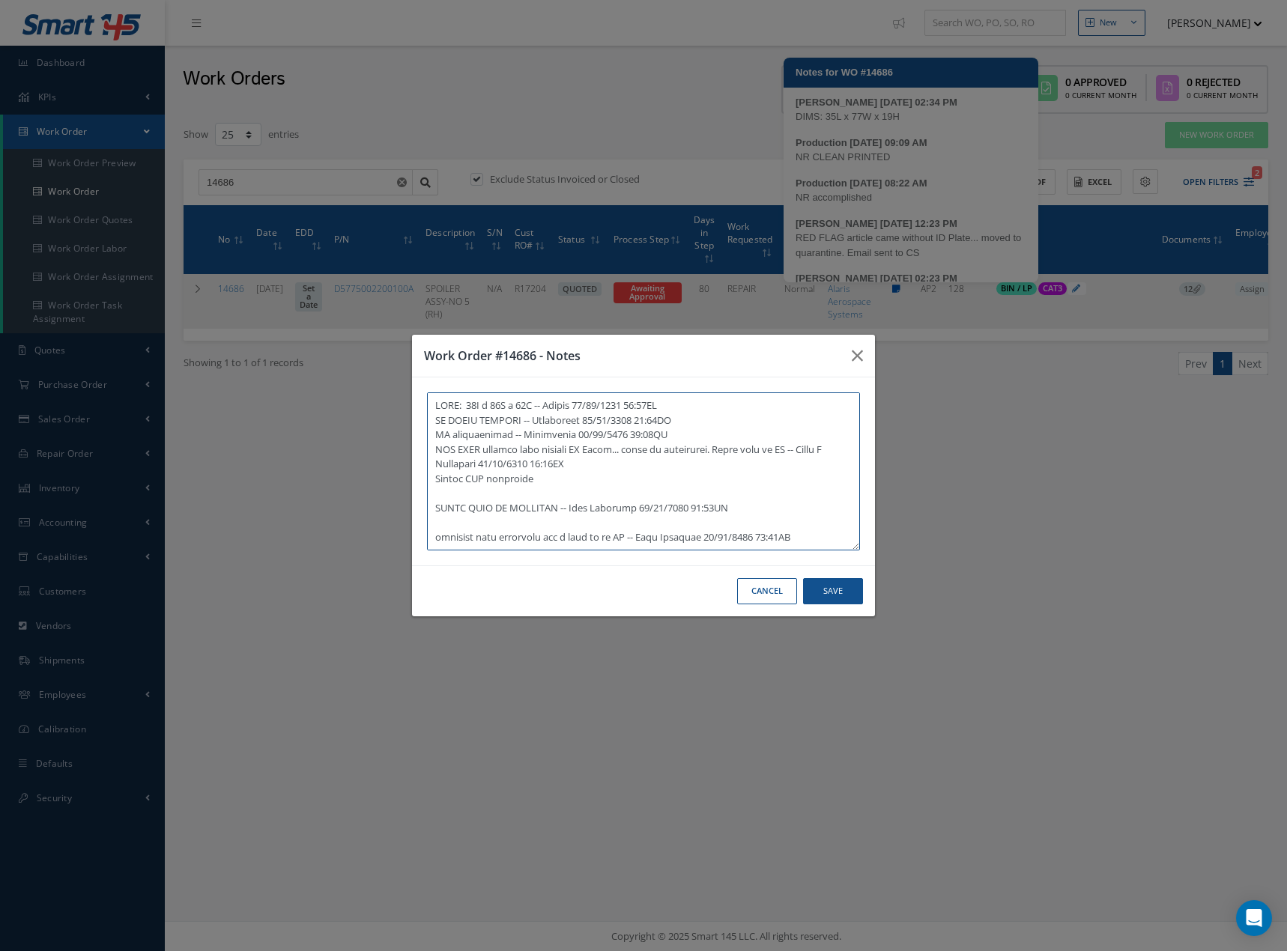
scroll to position [453, 0]
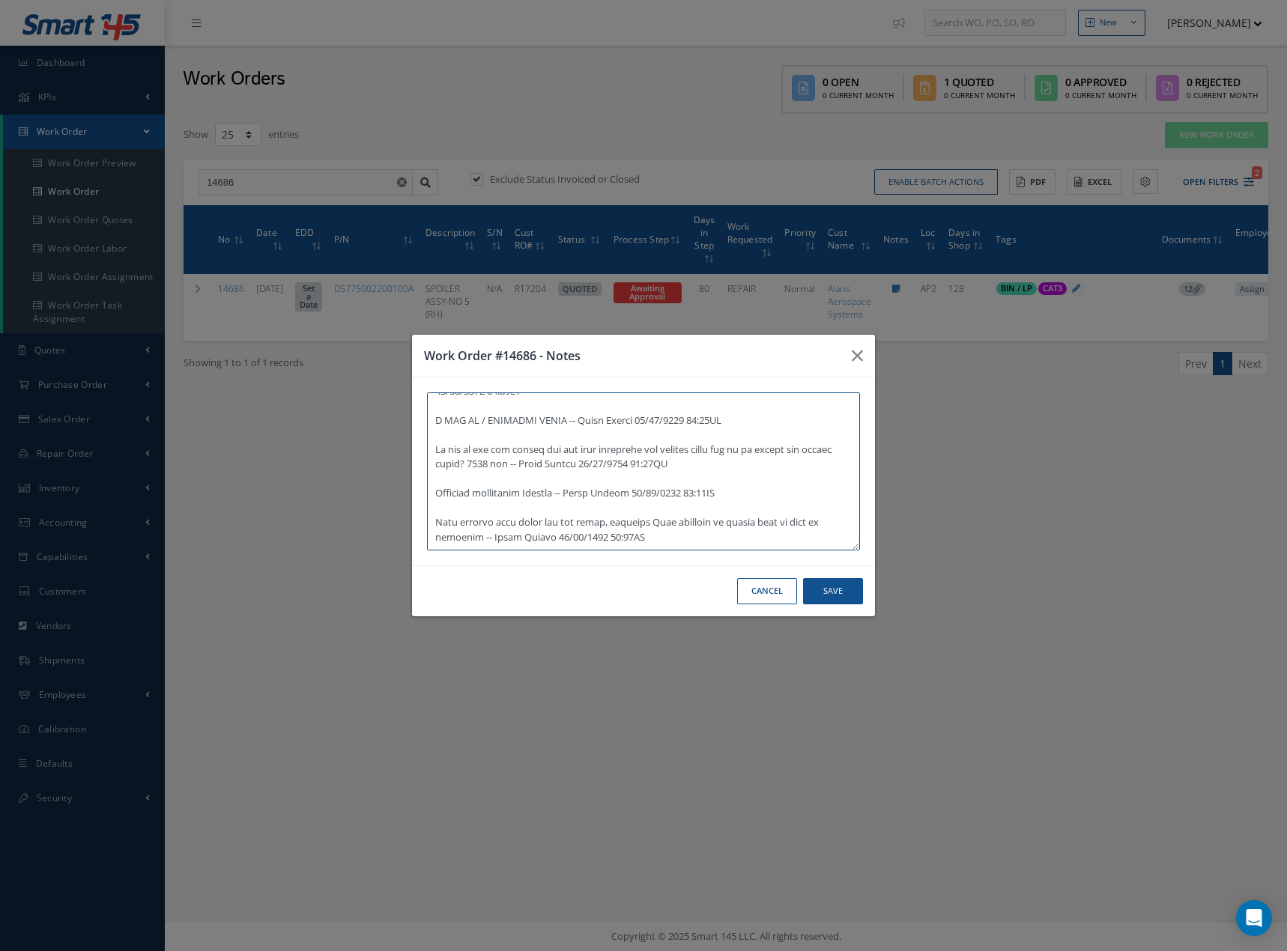
click at [656, 541] on textarea at bounding box center [643, 471] width 433 height 158
paste textarea "In order to meet your budget constraints, minimal work would have to be perform…"
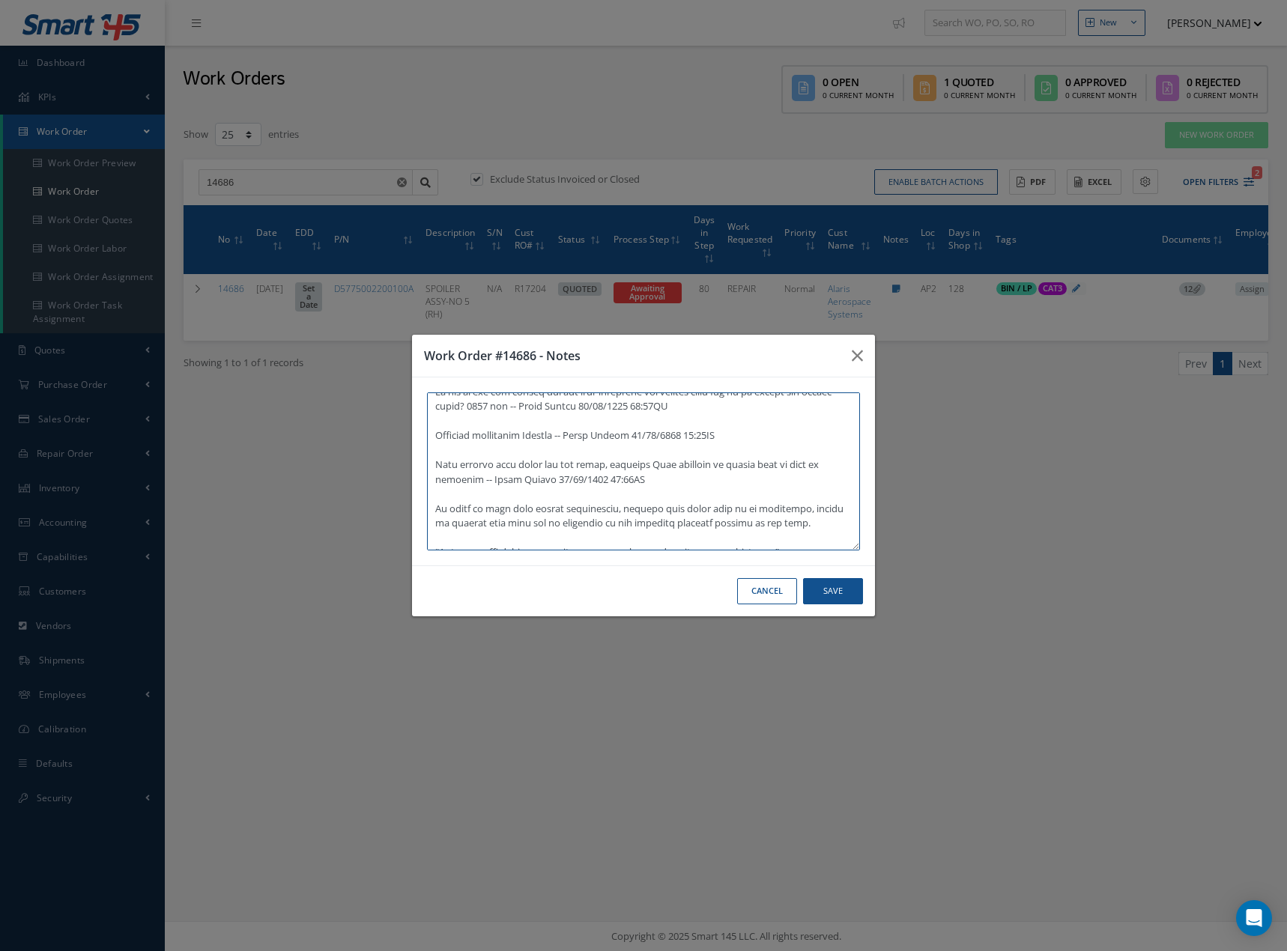
scroll to position [526, 0]
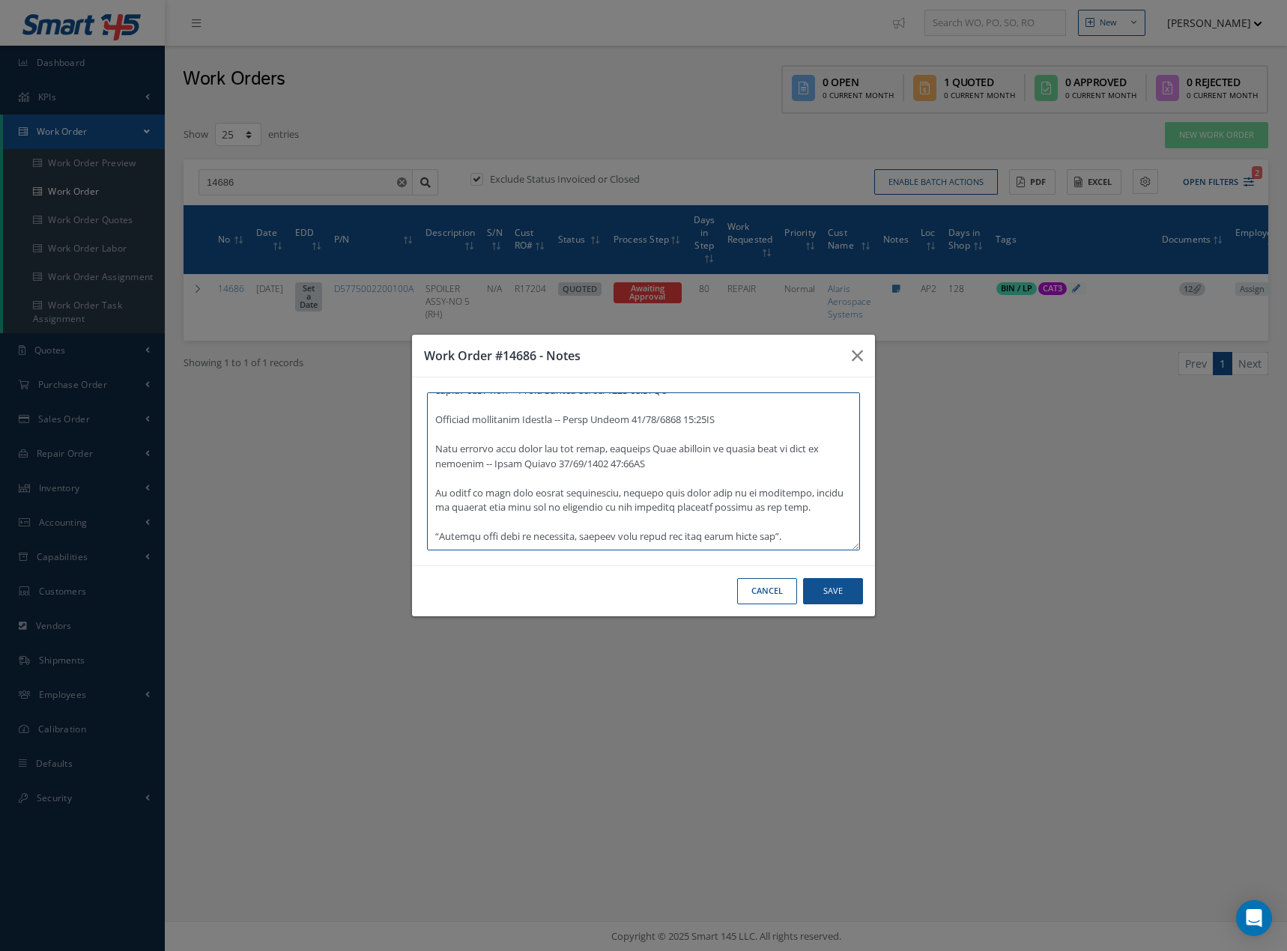
click at [461, 508] on textarea at bounding box center [643, 471] width 433 height 158
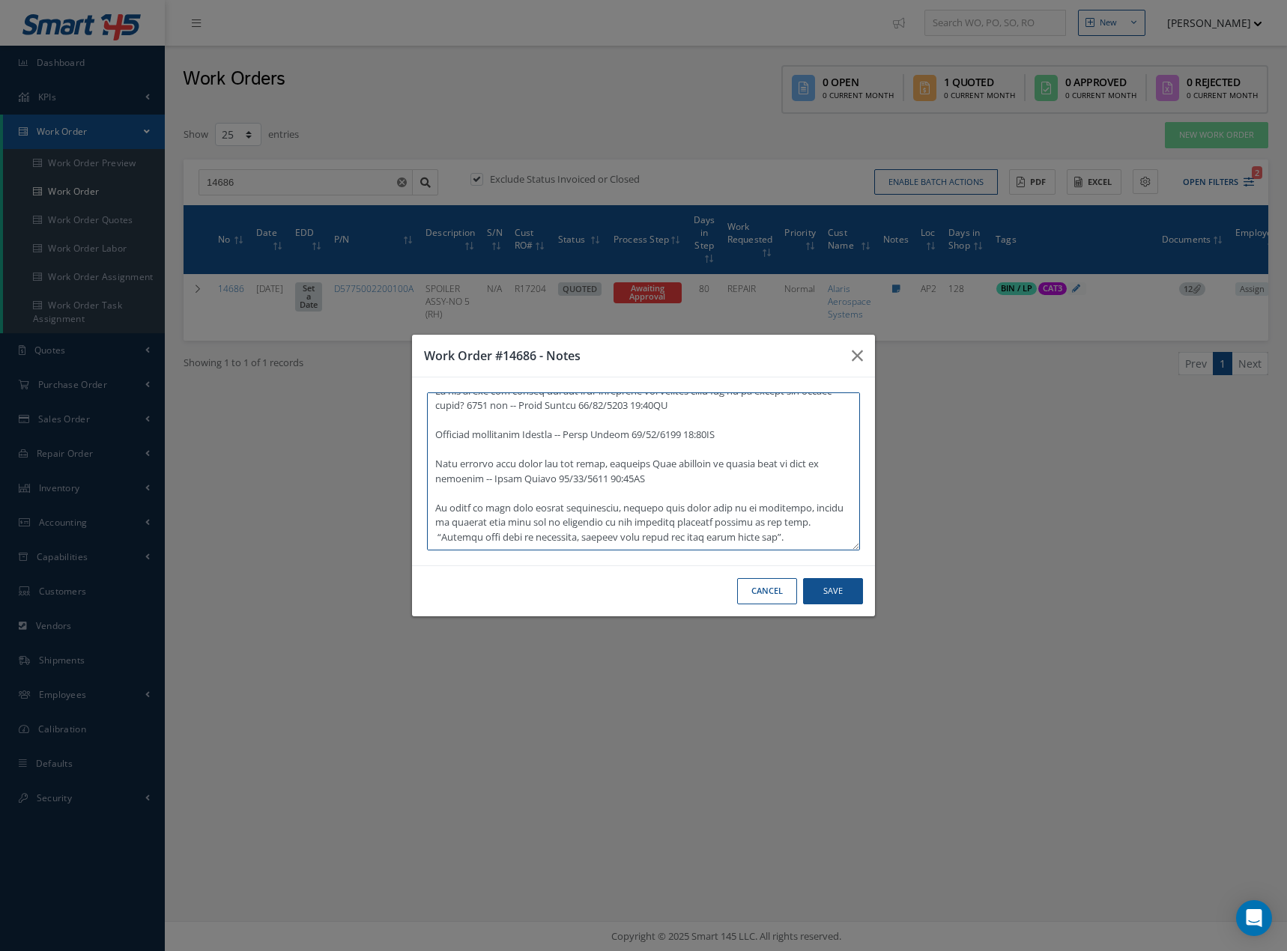
scroll to position [511, 0]
click at [431, 495] on textarea at bounding box center [643, 471] width 433 height 158
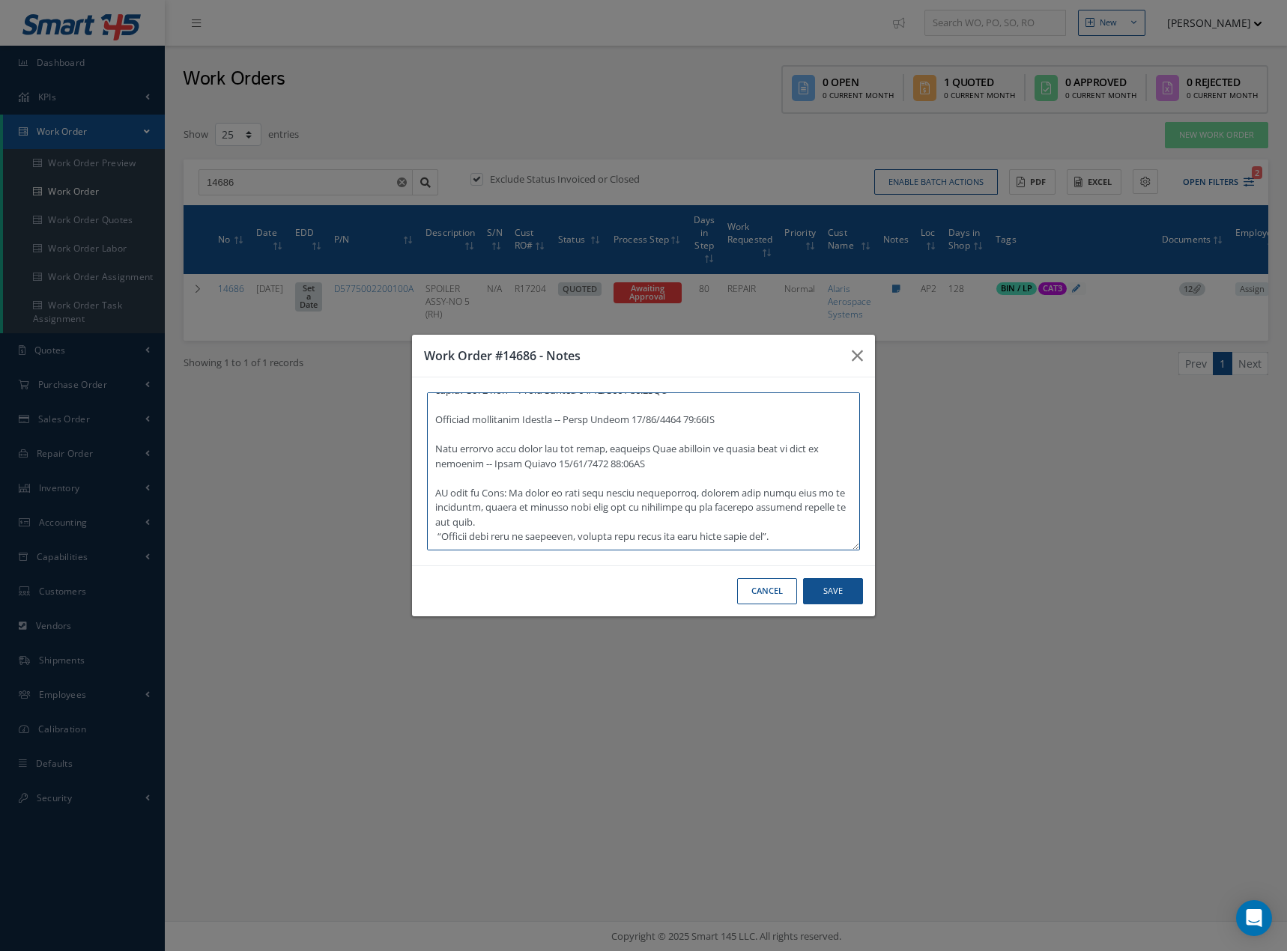
click at [532, 508] on textarea at bounding box center [643, 471] width 433 height 158
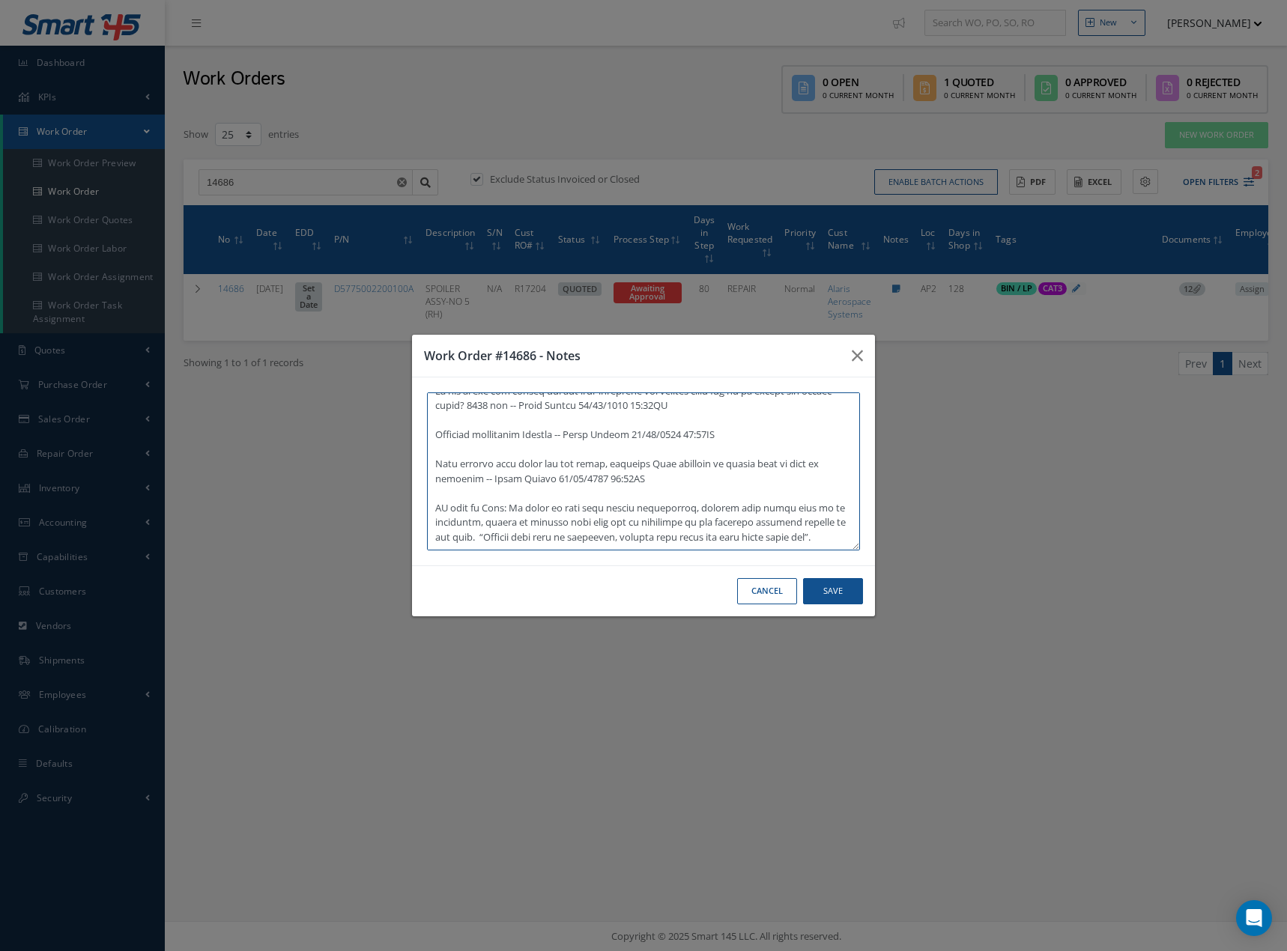
type textarea "DIMS: 35L x 77W x 19H -- Daniel 04/04/2025 02:34PM NR CLEAN PRINTED -- Producti…"
click at [848, 586] on button "Save" at bounding box center [833, 591] width 60 height 26
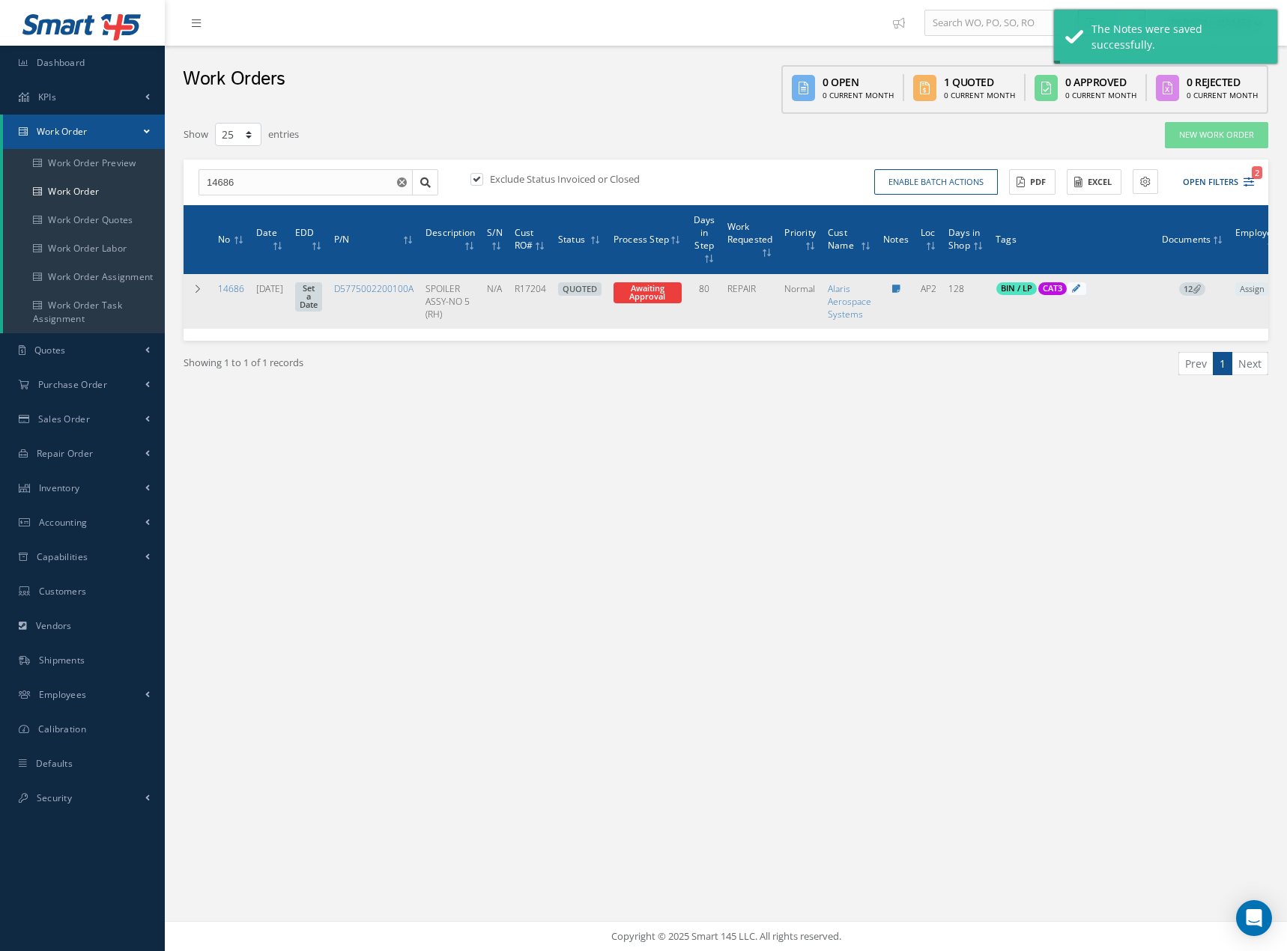
click at [322, 290] on link "Set a Date" at bounding box center [308, 297] width 27 height 30
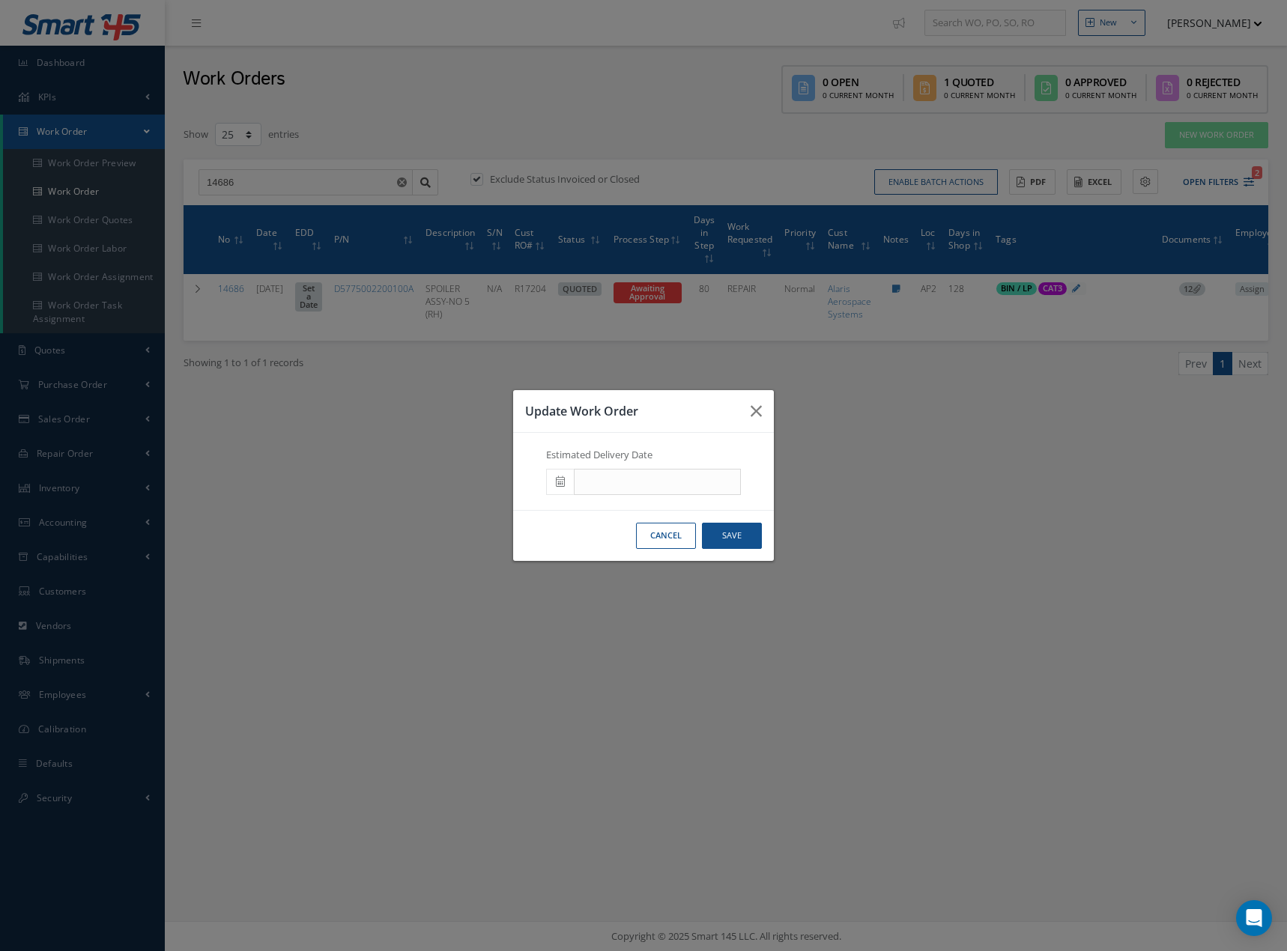
click at [557, 478] on icon at bounding box center [560, 481] width 9 height 10
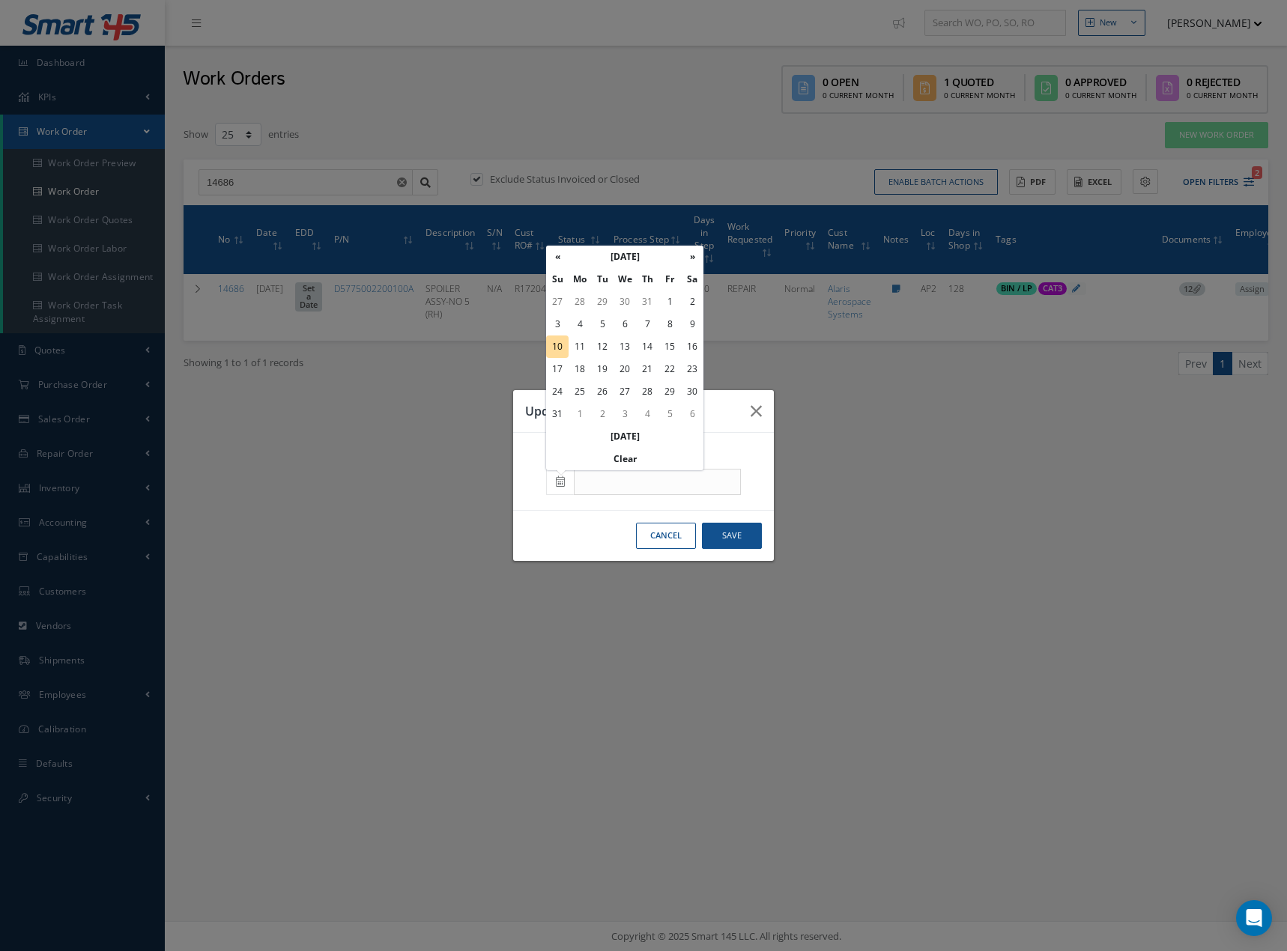
click at [580, 388] on td "25" at bounding box center [579, 391] width 22 height 22
type input "08/25/2025"
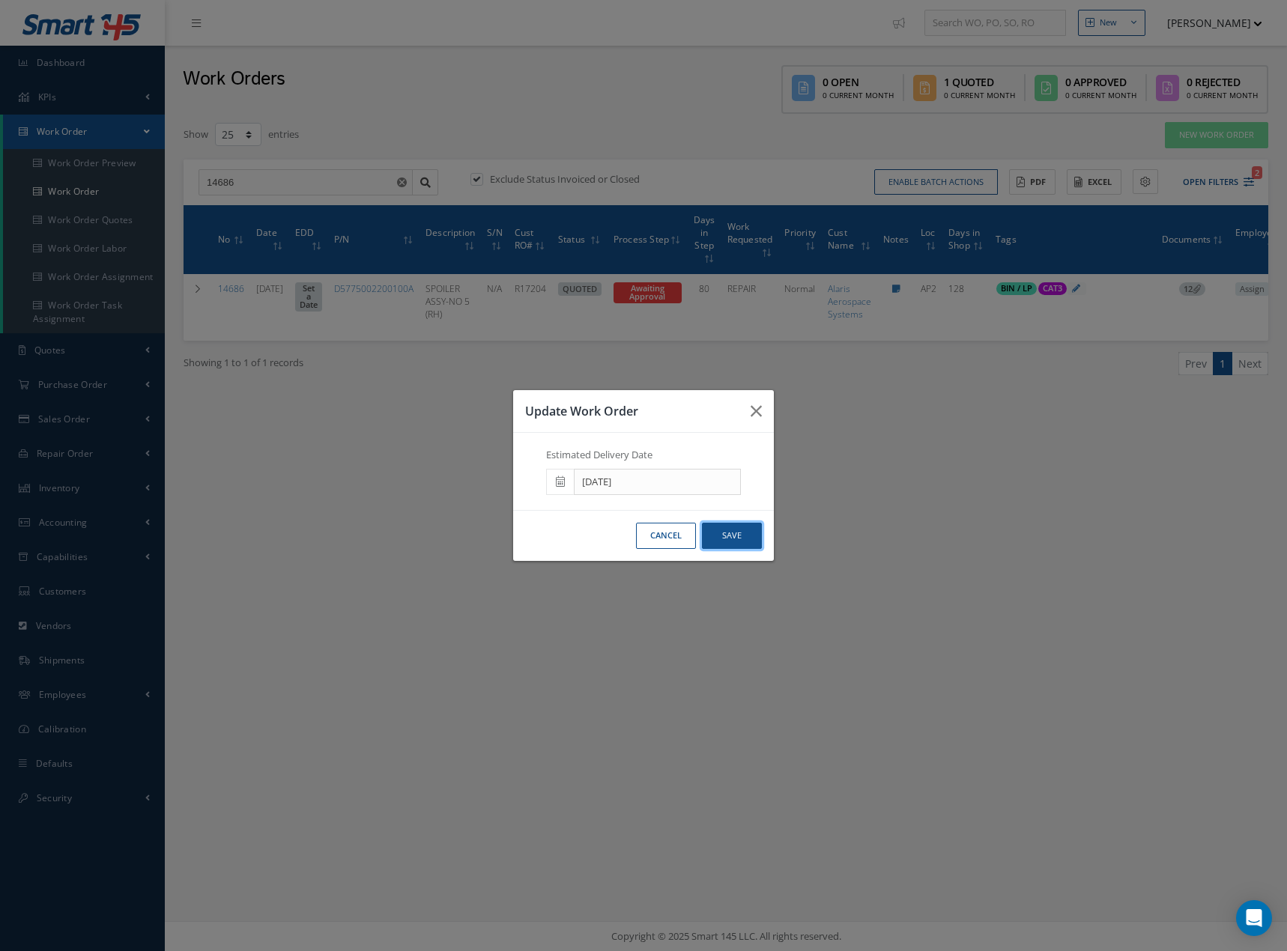
click at [720, 529] on button "Save" at bounding box center [732, 536] width 60 height 26
